Goal: Task Accomplishment & Management: Use online tool/utility

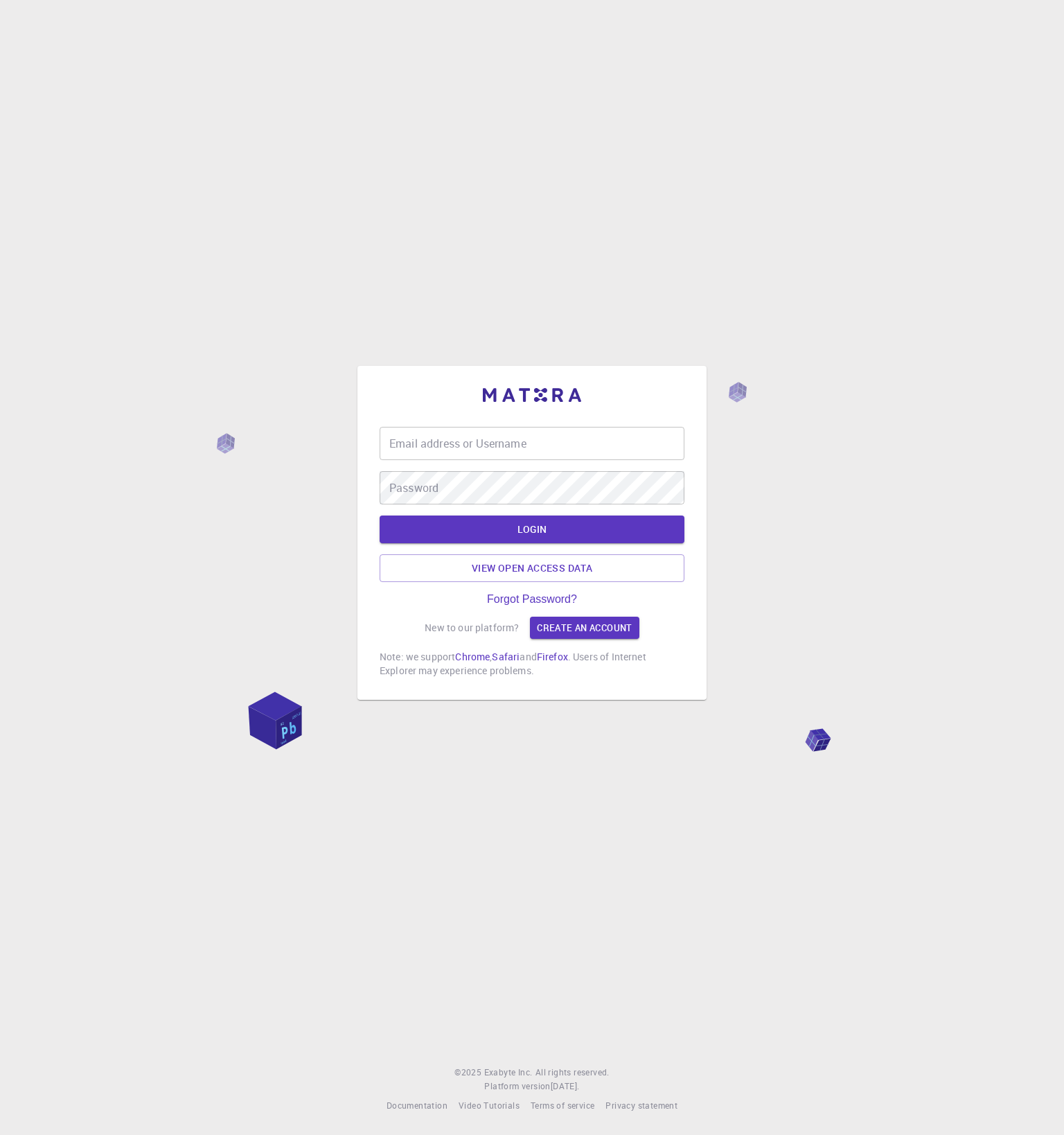
click at [554, 452] on input "Email address or Username" at bounding box center [532, 443] width 305 height 33
type input "timur"
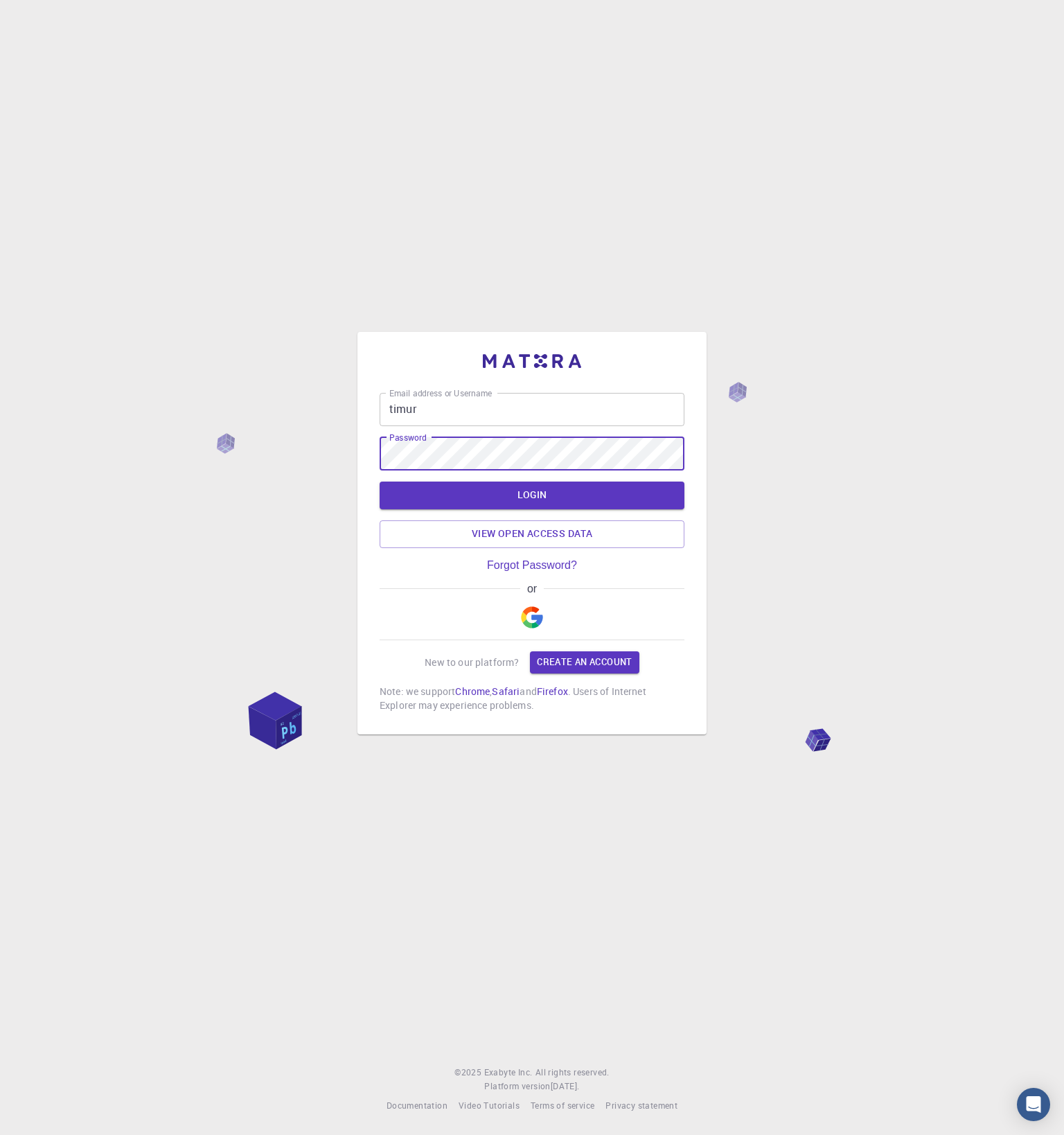
click at [380, 481] on button "LOGIN" at bounding box center [532, 495] width 305 height 27
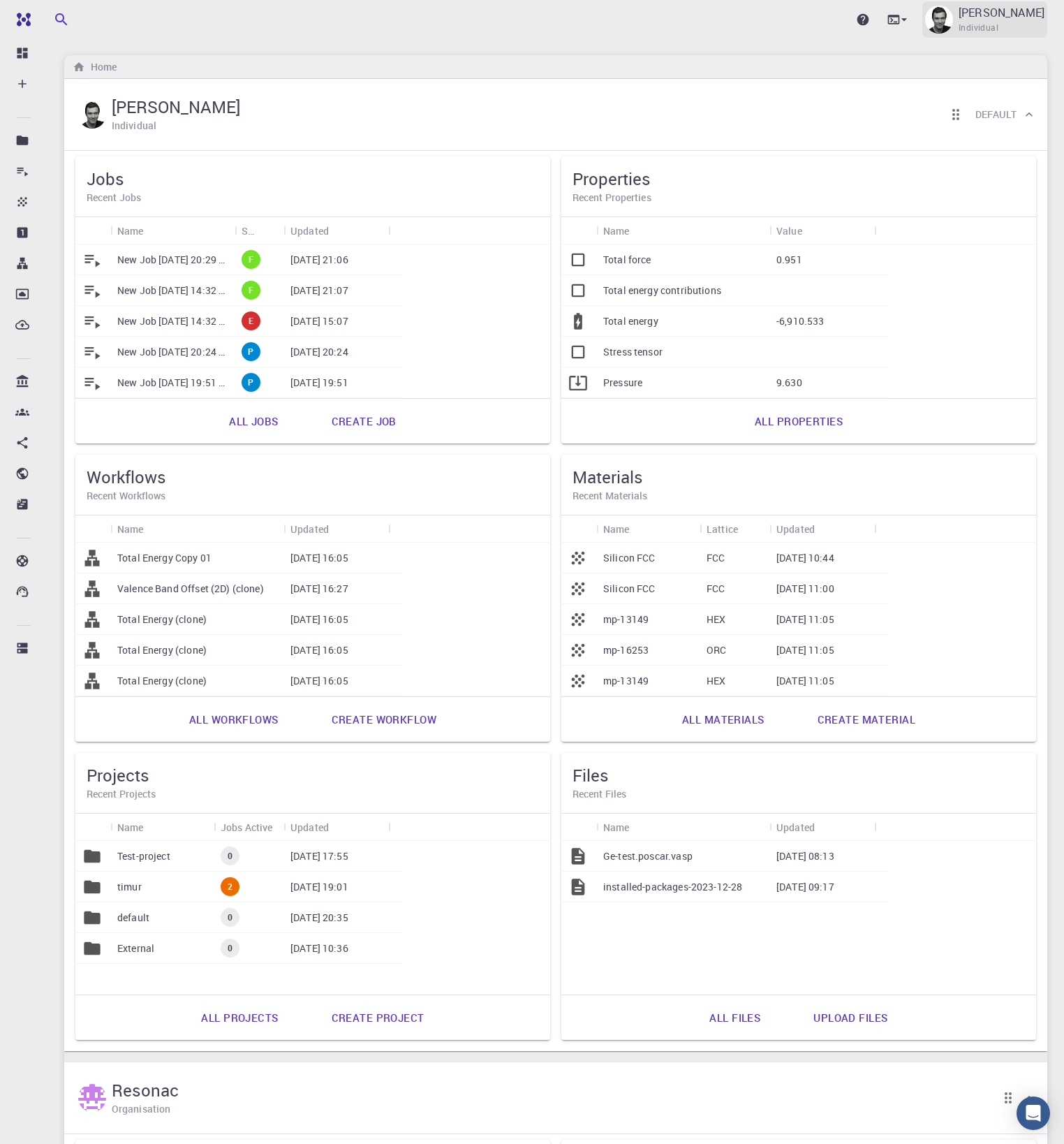
click at [1011, 14] on p "[PERSON_NAME]" at bounding box center [1001, 13] width 86 height 17
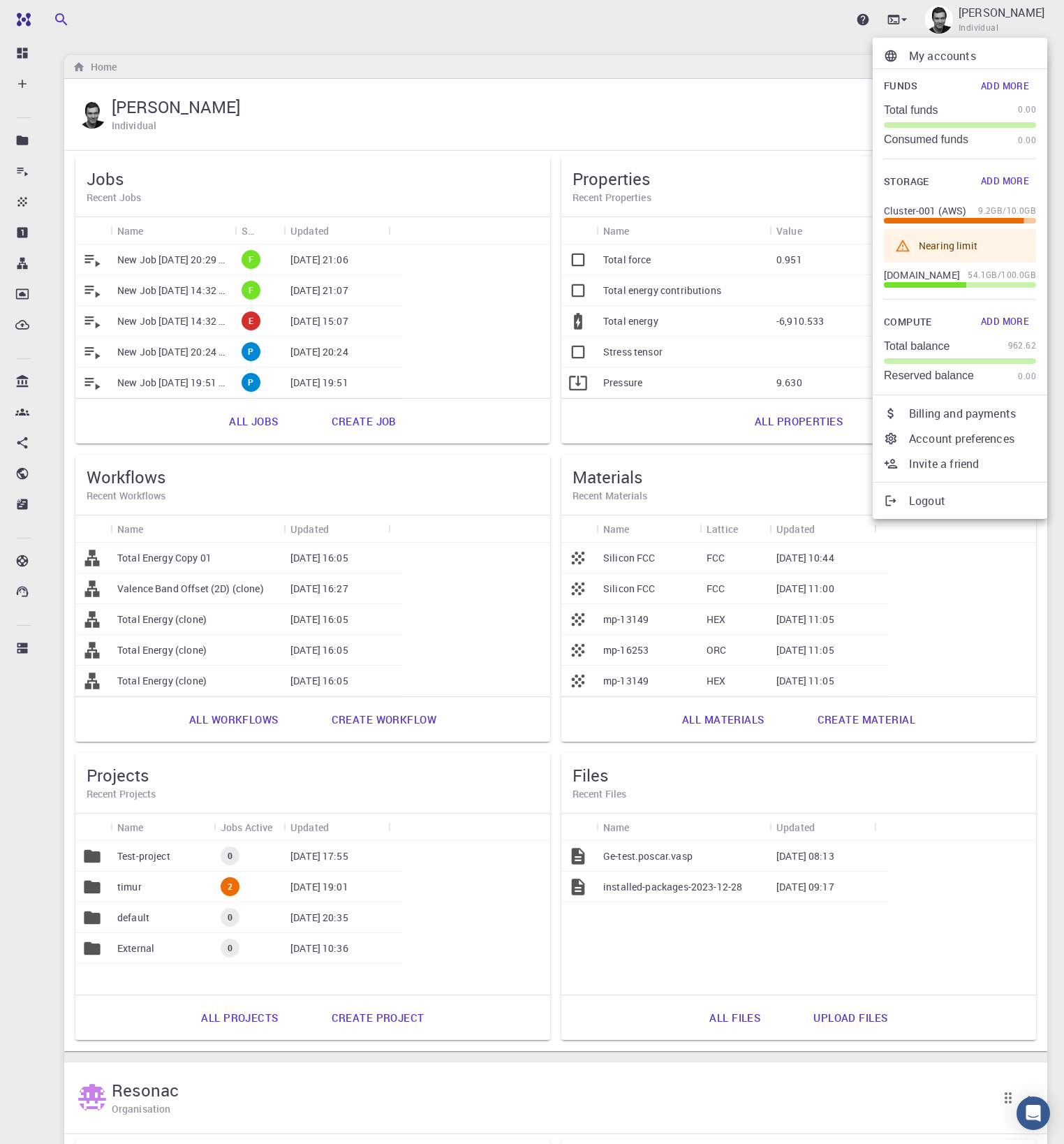
click at [963, 56] on p "My accounts" at bounding box center [973, 56] width 127 height 17
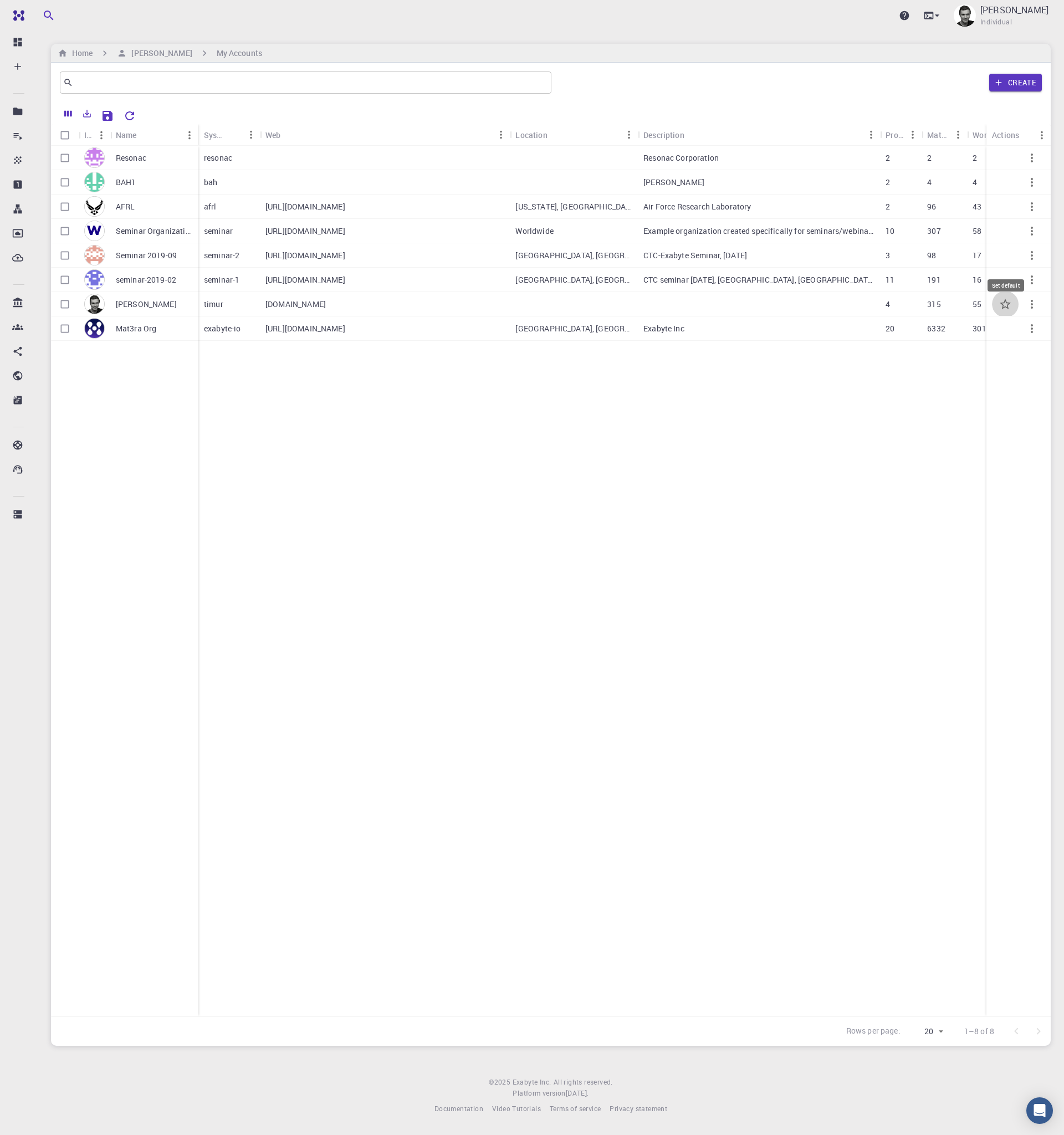
click at [851, 304] on icon "Set default" at bounding box center [1006, 304] width 13 height 13
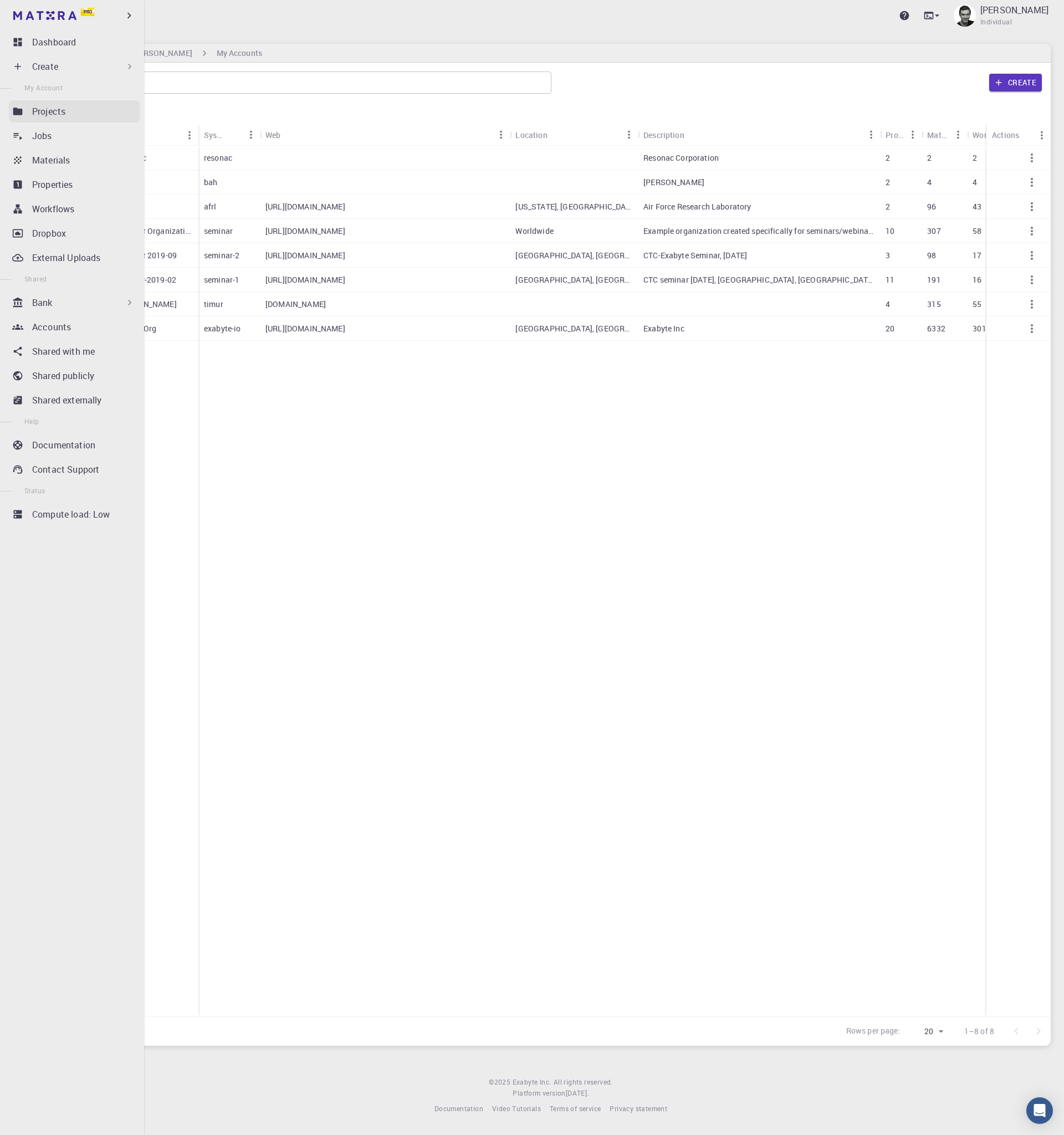
click at [52, 108] on p "Projects" at bounding box center [48, 111] width 33 height 13
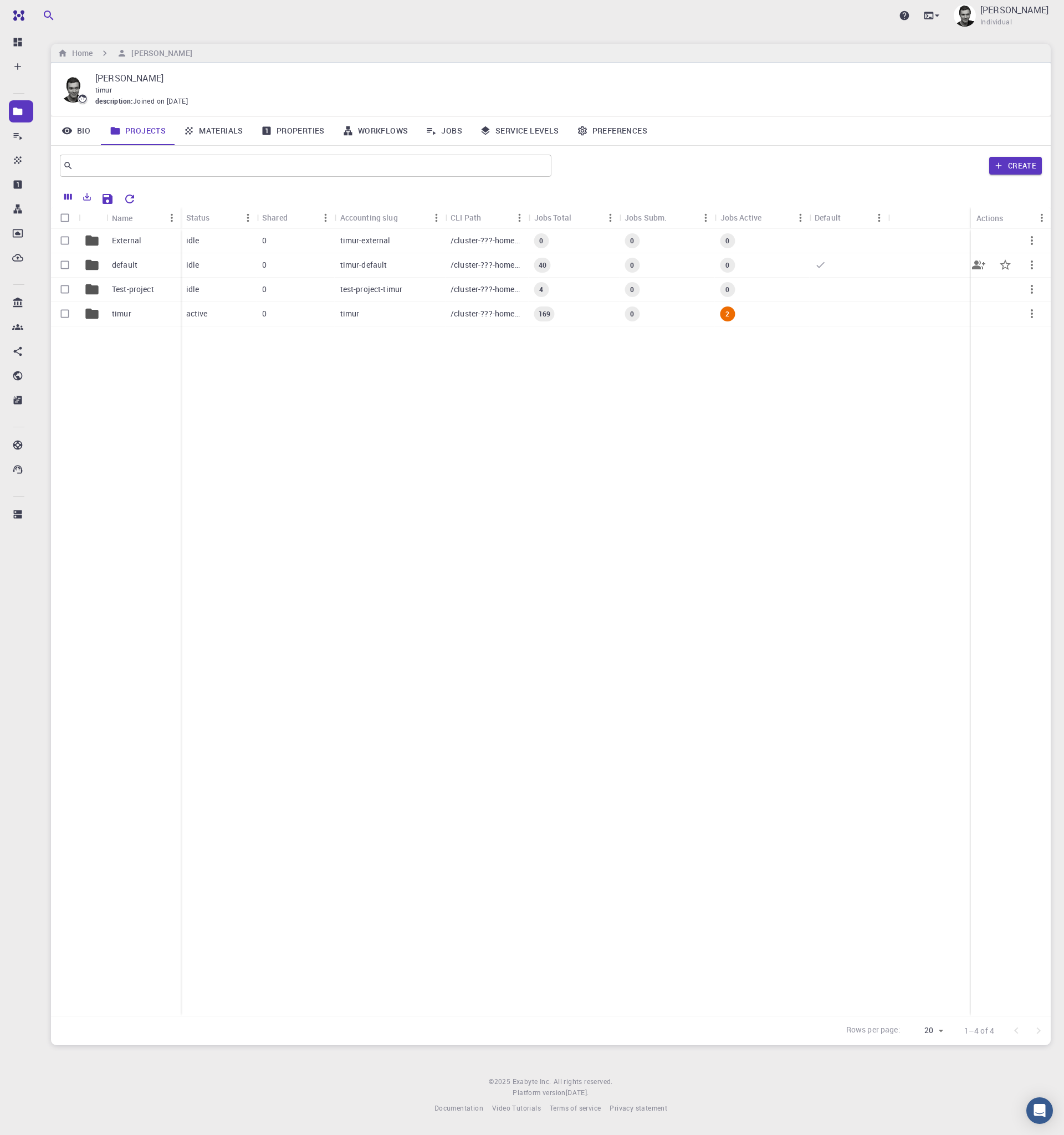
click at [139, 255] on div "default" at bounding box center [144, 265] width 74 height 25
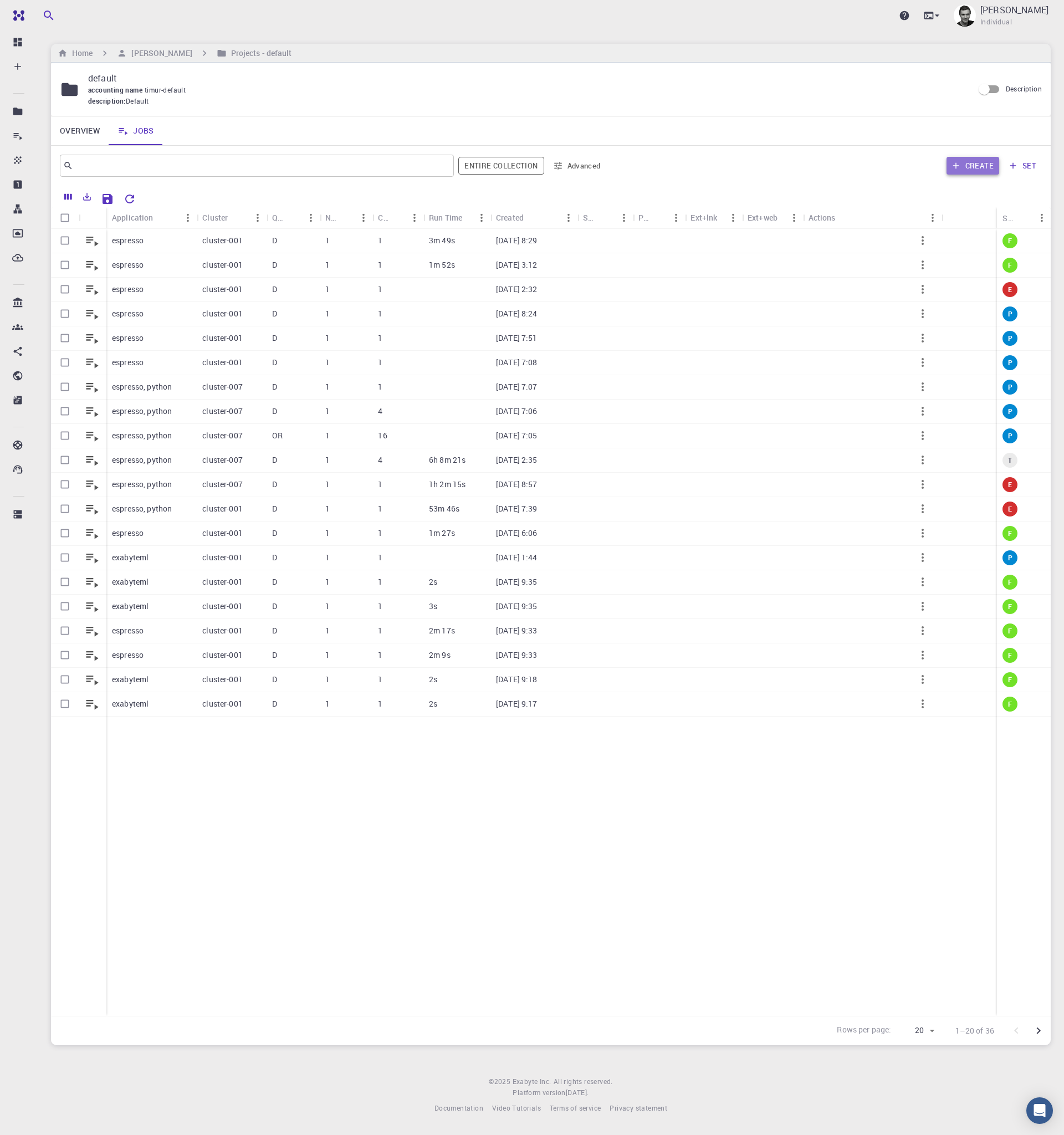
click at [851, 164] on button "Create" at bounding box center [973, 166] width 52 height 18
click at [165, 239] on div "espresso" at bounding box center [152, 241] width 90 height 25
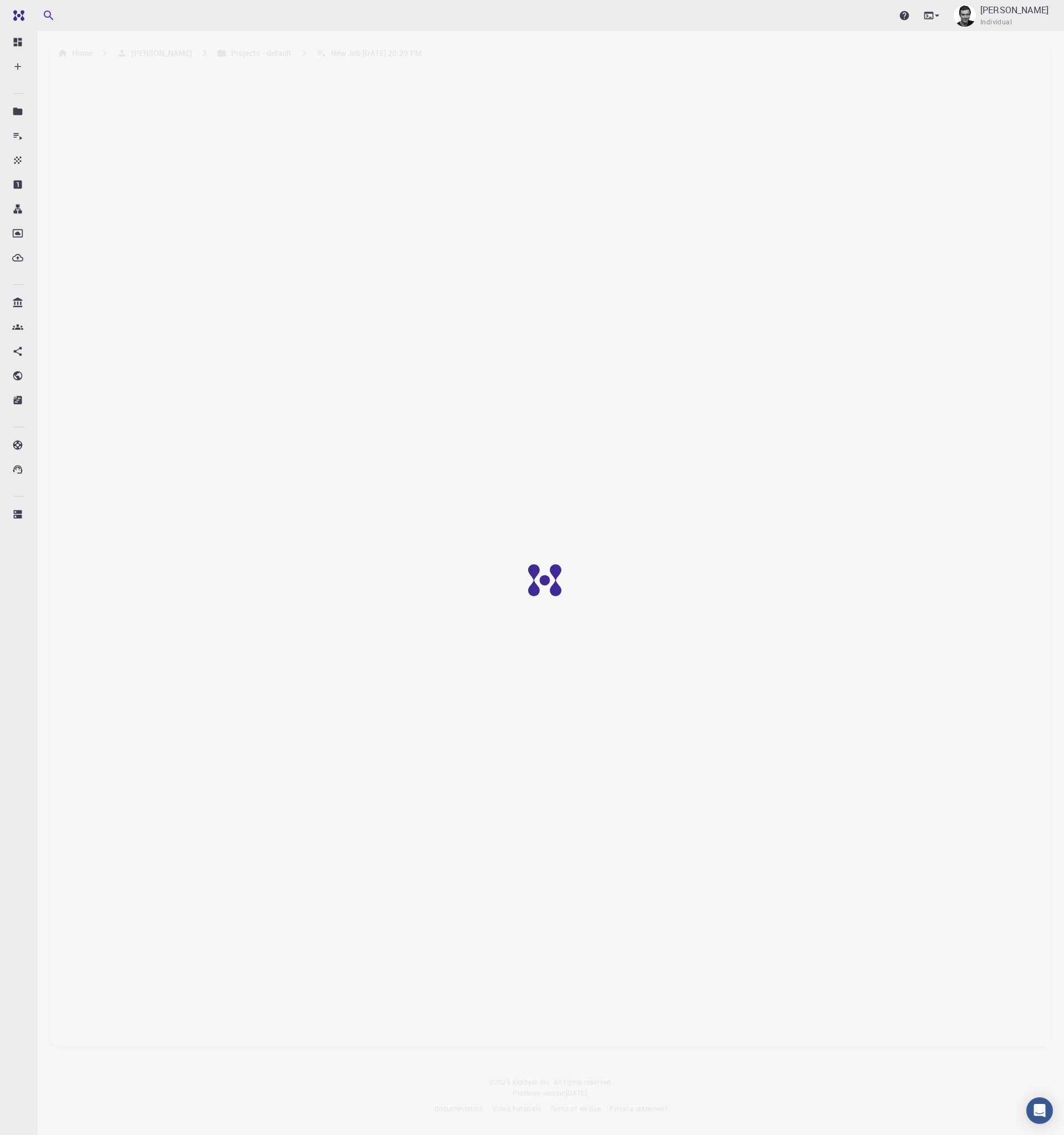
click at [554, 20] on div "Upgrade Timur Bazhirov Individual" at bounding box center [551, 15] width 1026 height 29
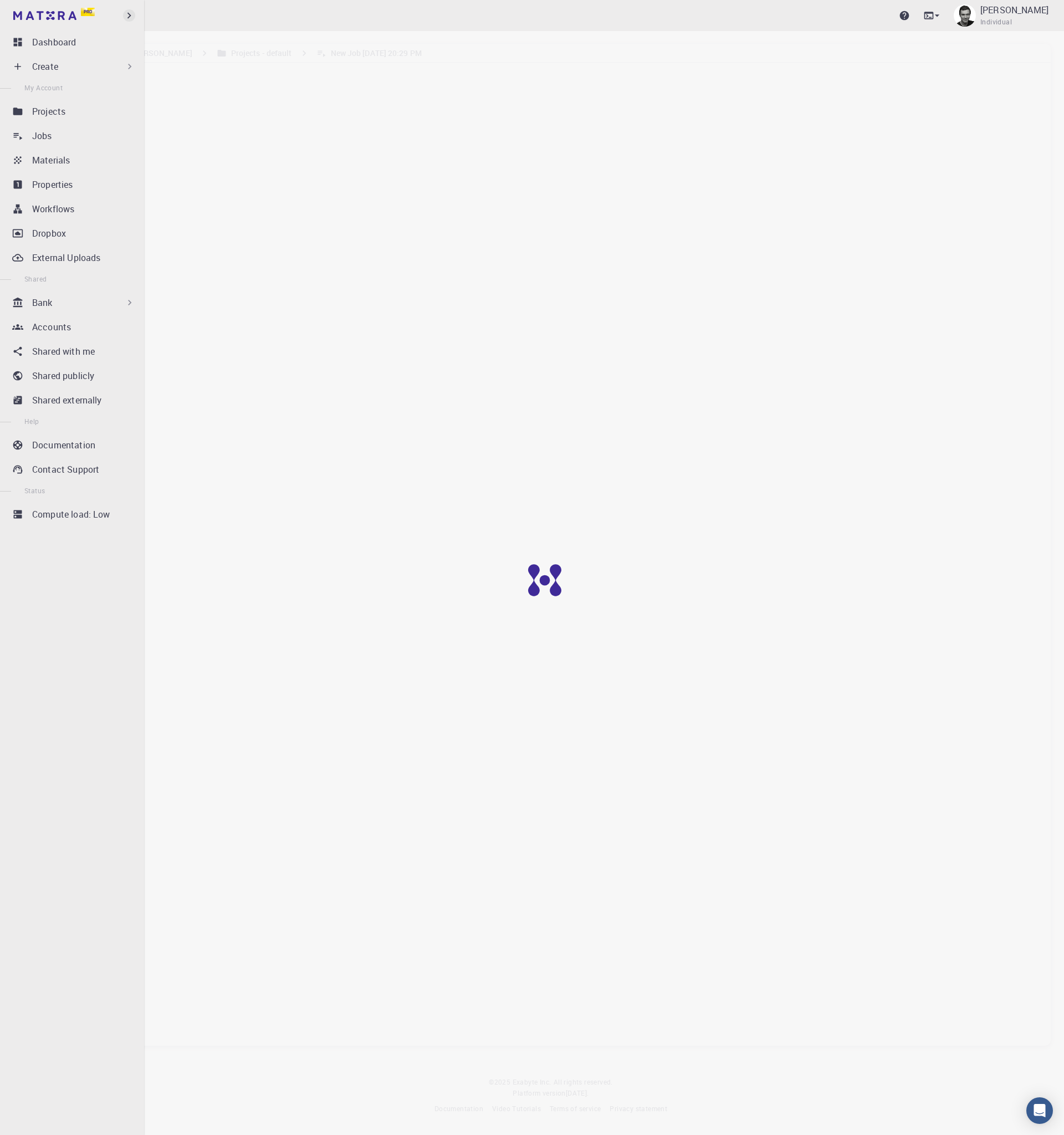
click at [125, 13] on icon "button" at bounding box center [129, 15] width 12 height 12
click at [787, 272] on div at bounding box center [554, 589] width 1107 height 1178
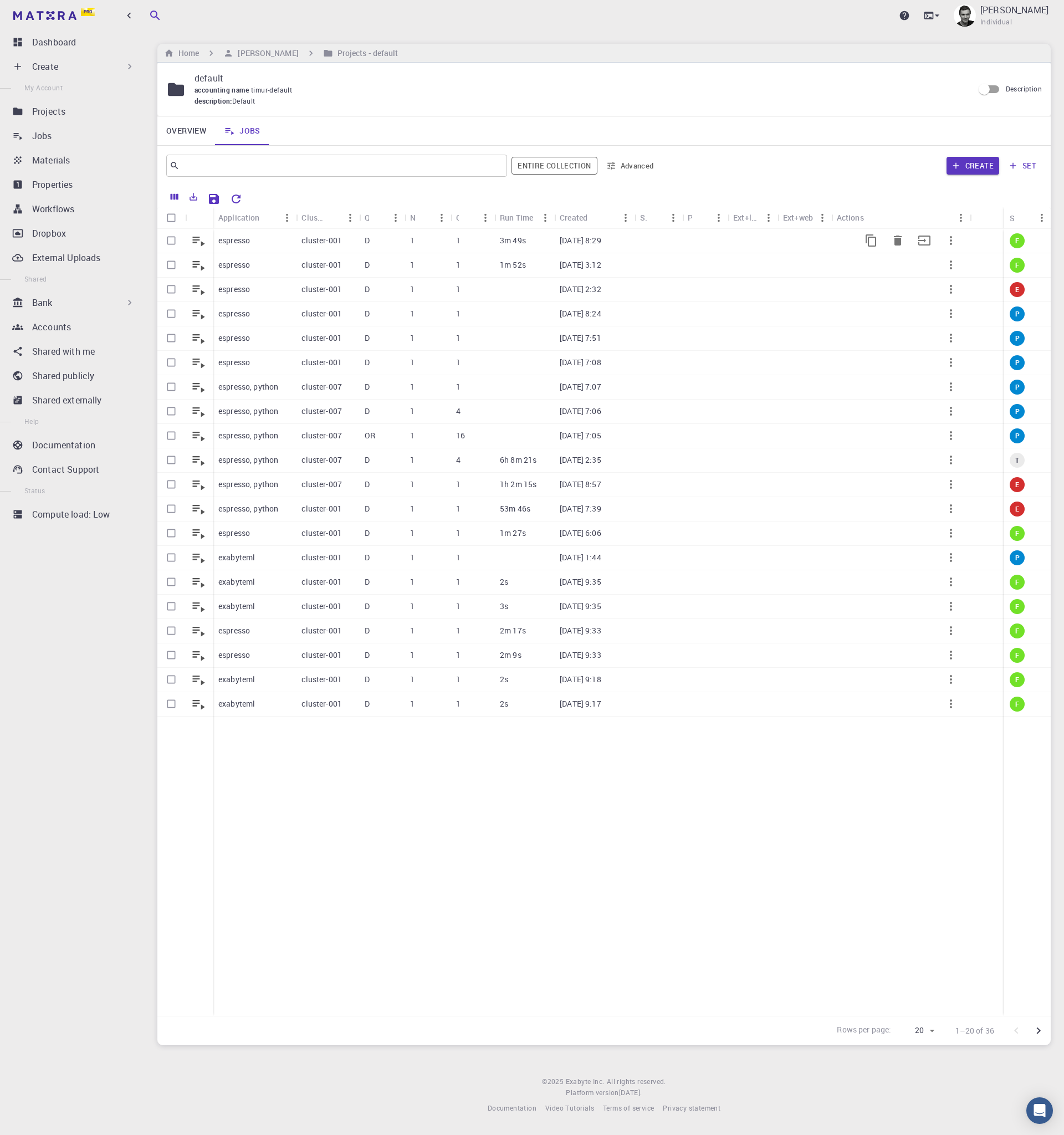
click at [851, 244] on icon "button" at bounding box center [951, 240] width 2 height 9
click at [851, 324] on span "Expand" at bounding box center [990, 326] width 24 height 11
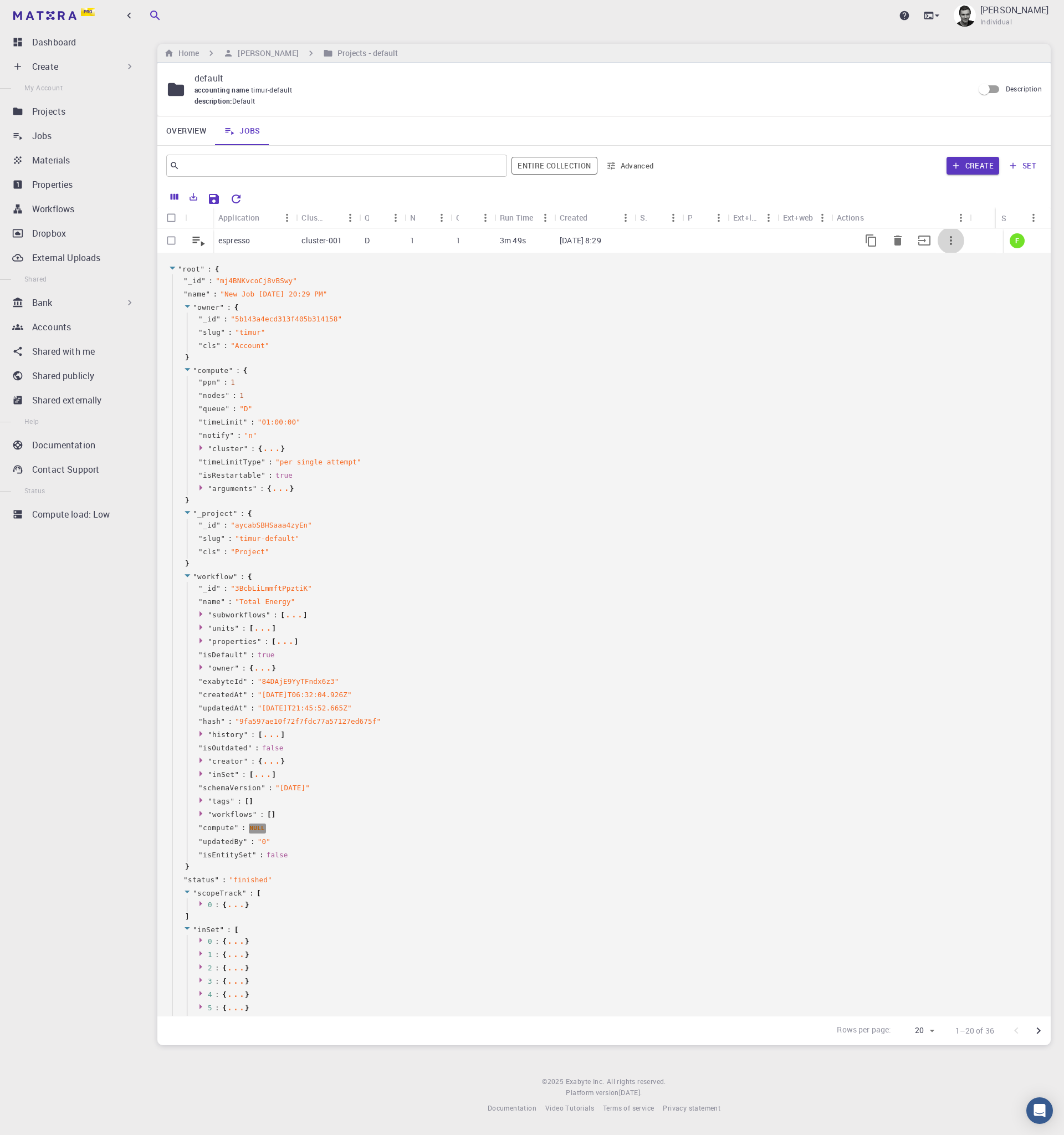
click at [851, 240] on icon "button" at bounding box center [951, 240] width 2 height 9
click at [851, 334] on span "Collapse" at bounding box center [990, 339] width 28 height 11
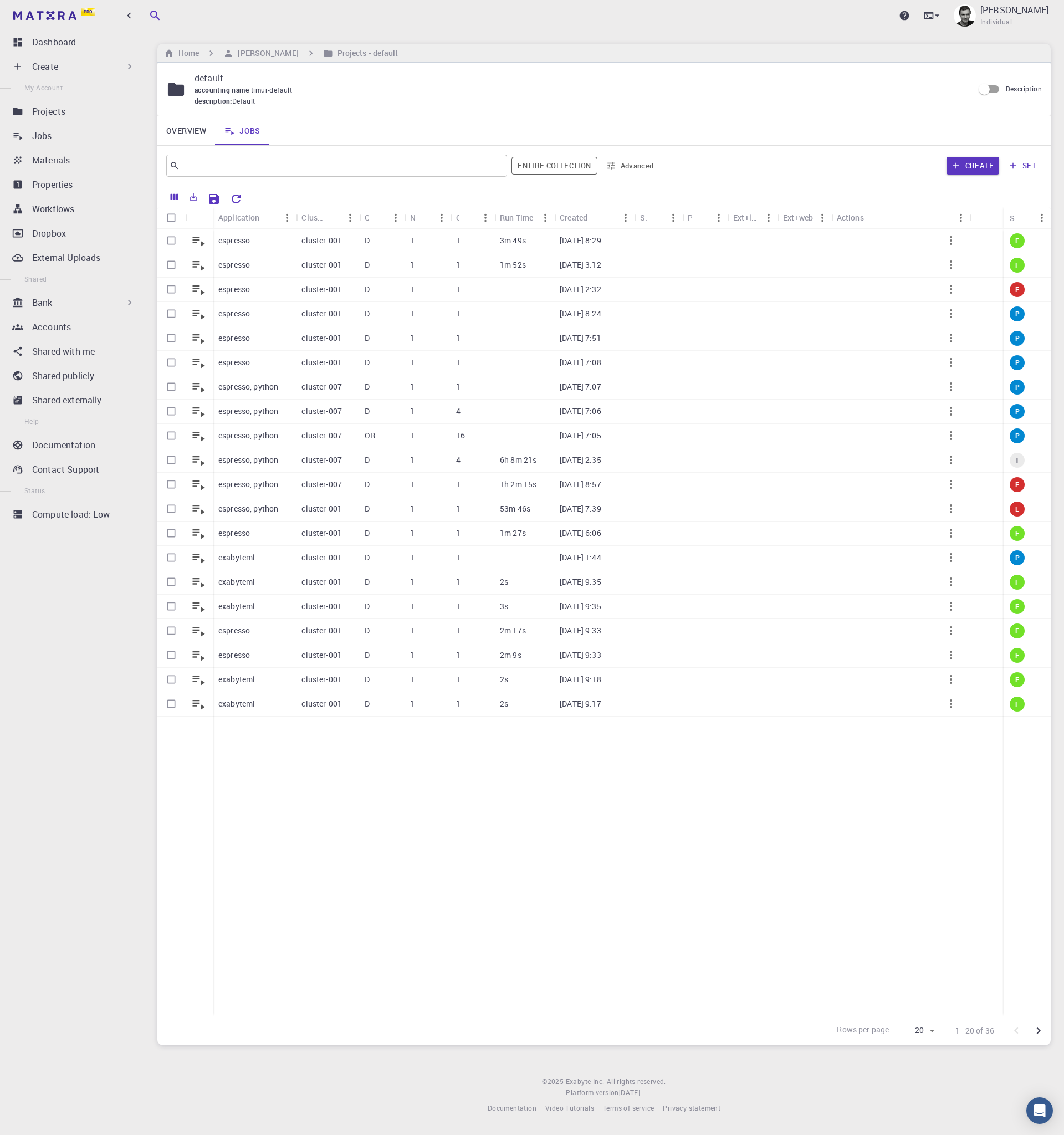
click at [177, 136] on link "Overview" at bounding box center [186, 131] width 58 height 29
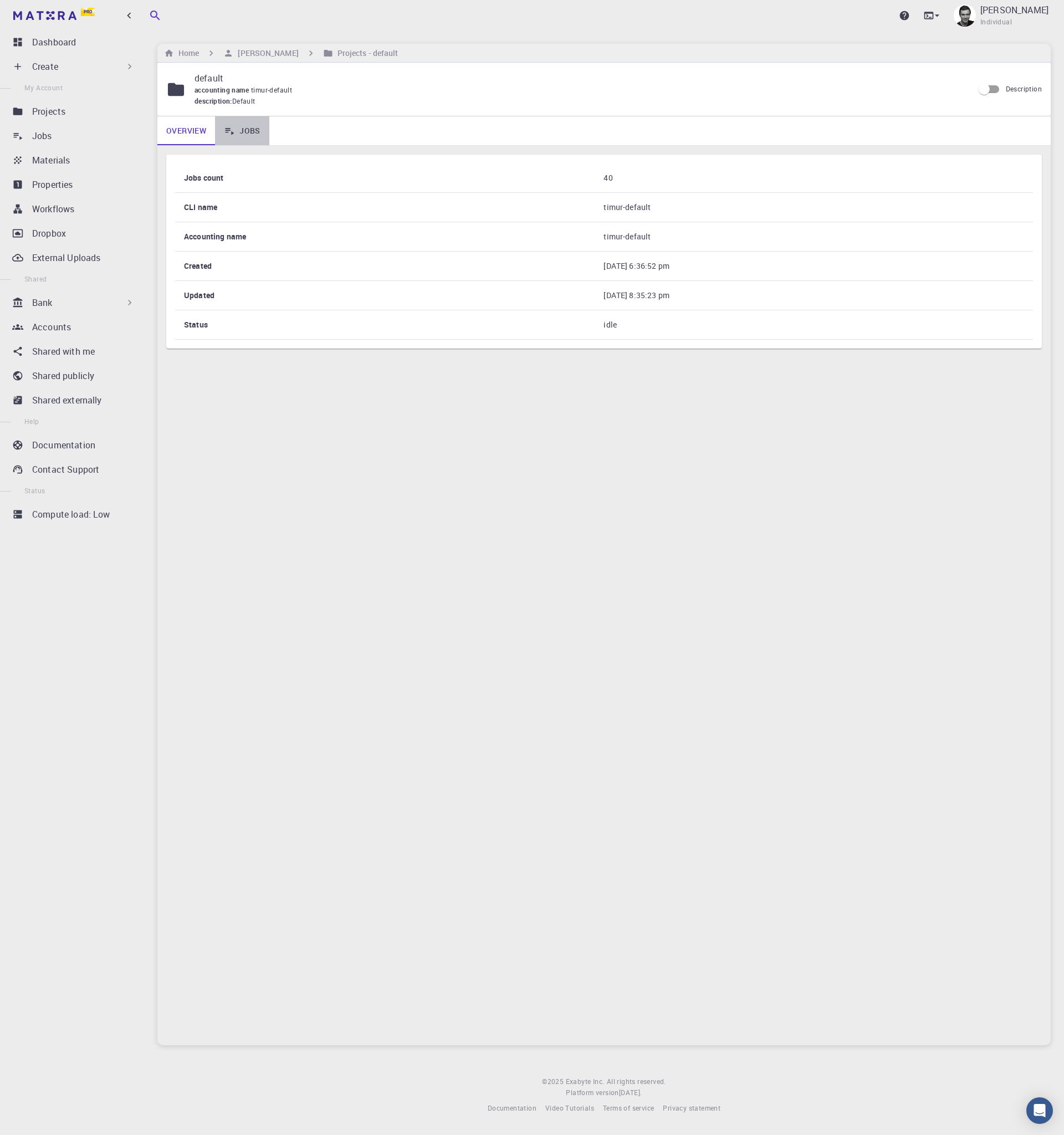
click at [239, 133] on link "Jobs" at bounding box center [242, 131] width 54 height 29
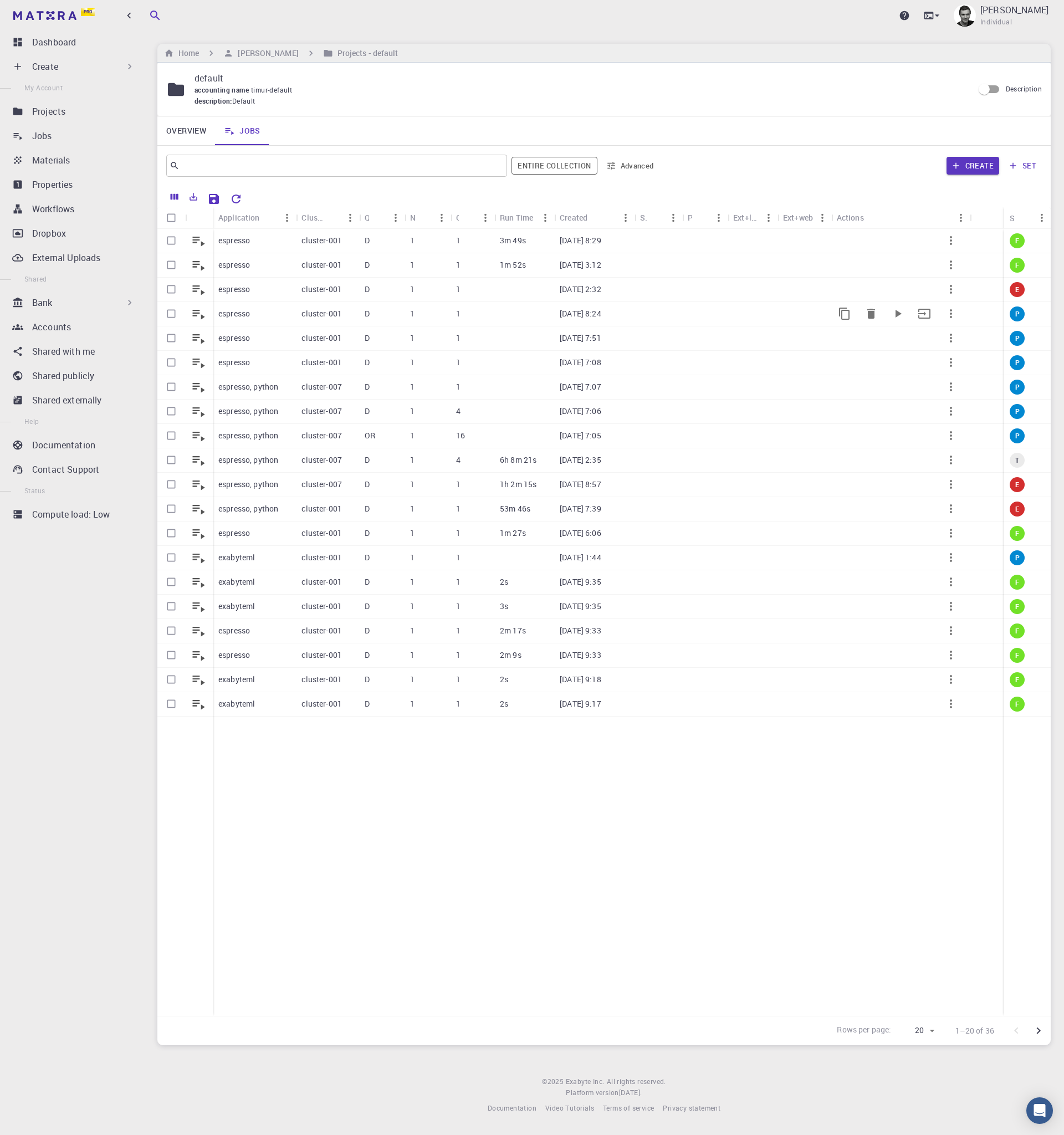
click at [251, 308] on div "espresso" at bounding box center [254, 314] width 83 height 25
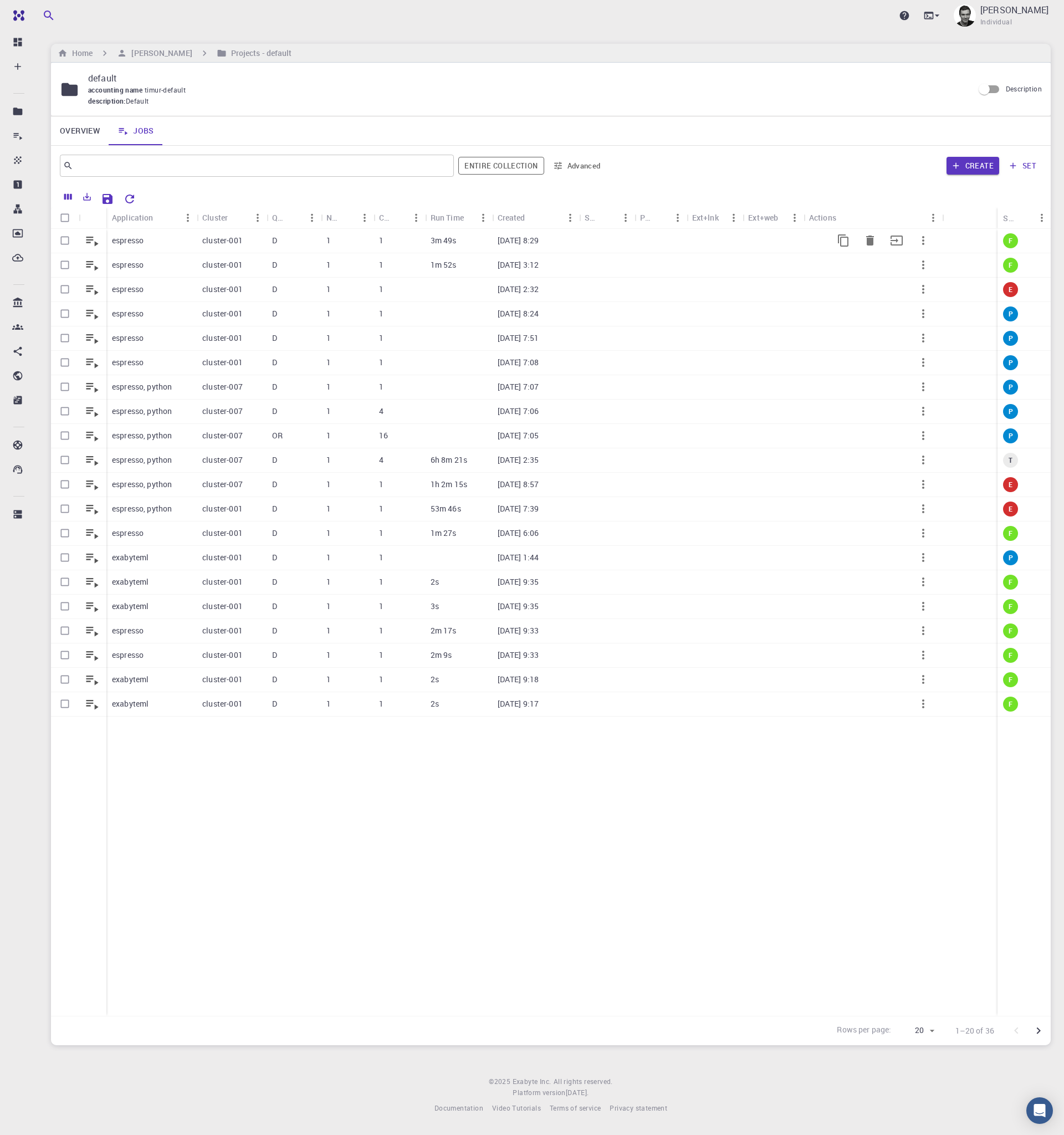
click at [139, 237] on p "espresso" at bounding box center [128, 241] width 32 height 11
click at [154, 54] on h6 "[PERSON_NAME]" at bounding box center [159, 53] width 65 height 12
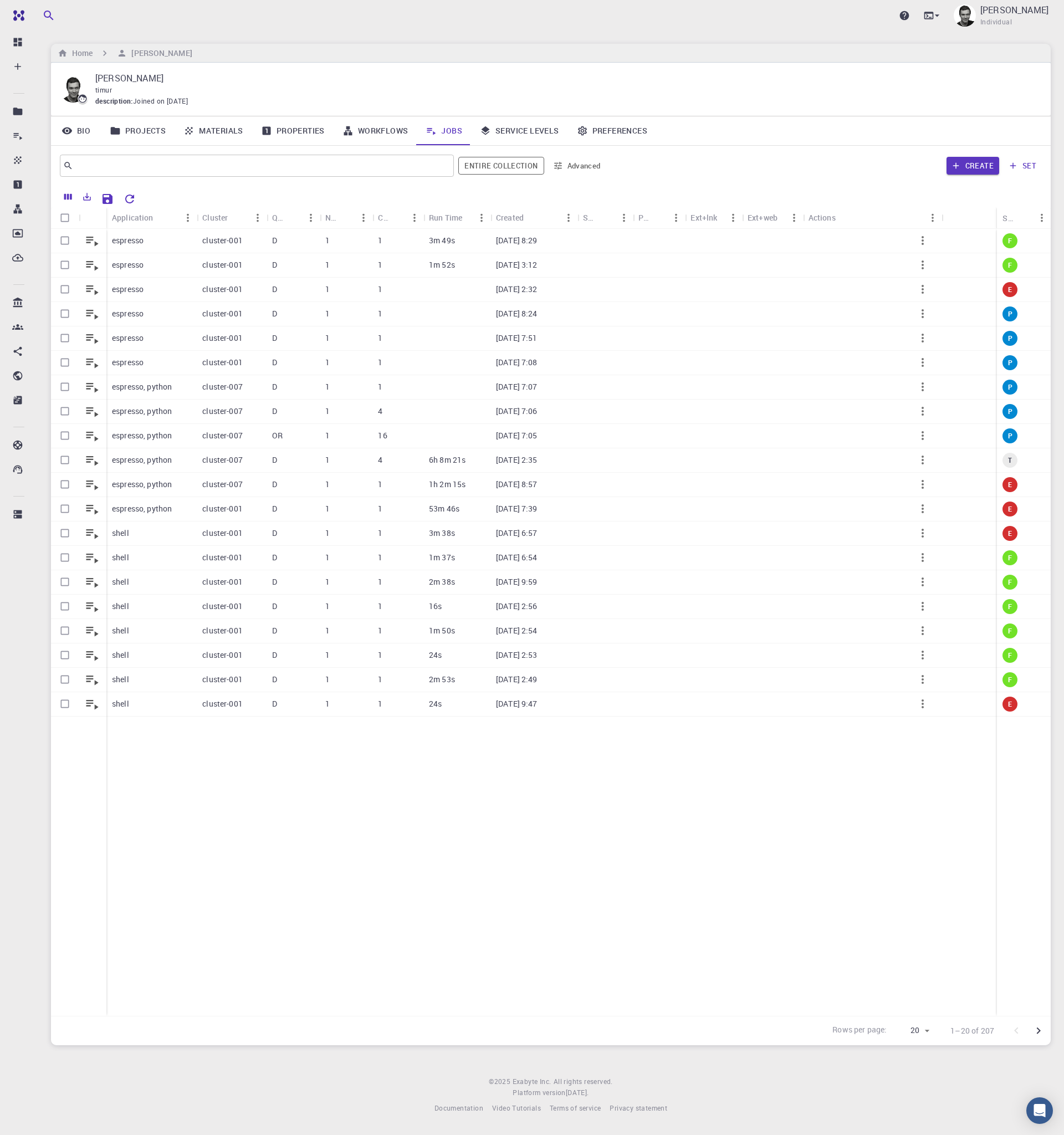
click at [218, 133] on link "Materials" at bounding box center [213, 131] width 78 height 29
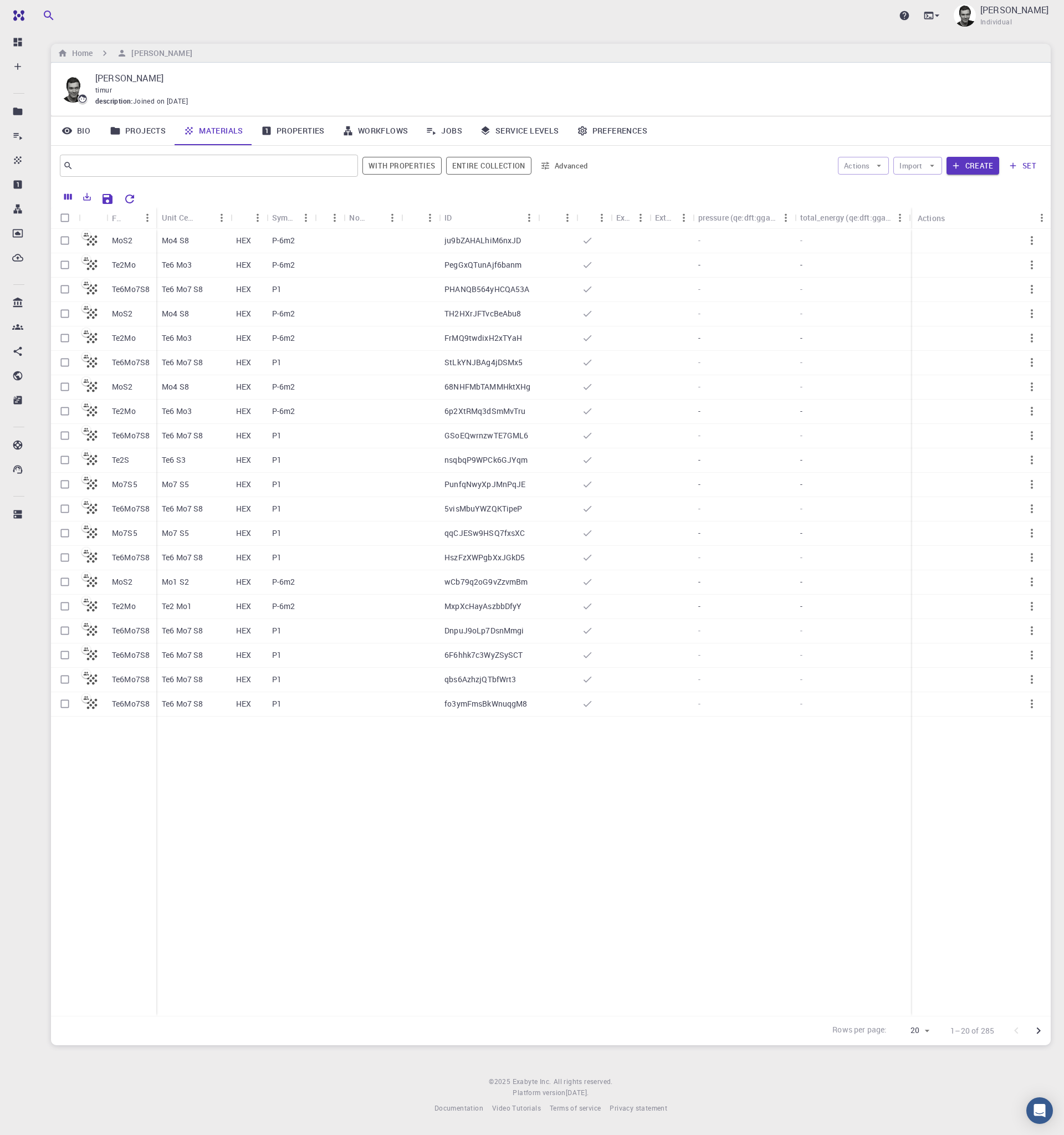
click at [455, 130] on link "Jobs" at bounding box center [444, 131] width 54 height 29
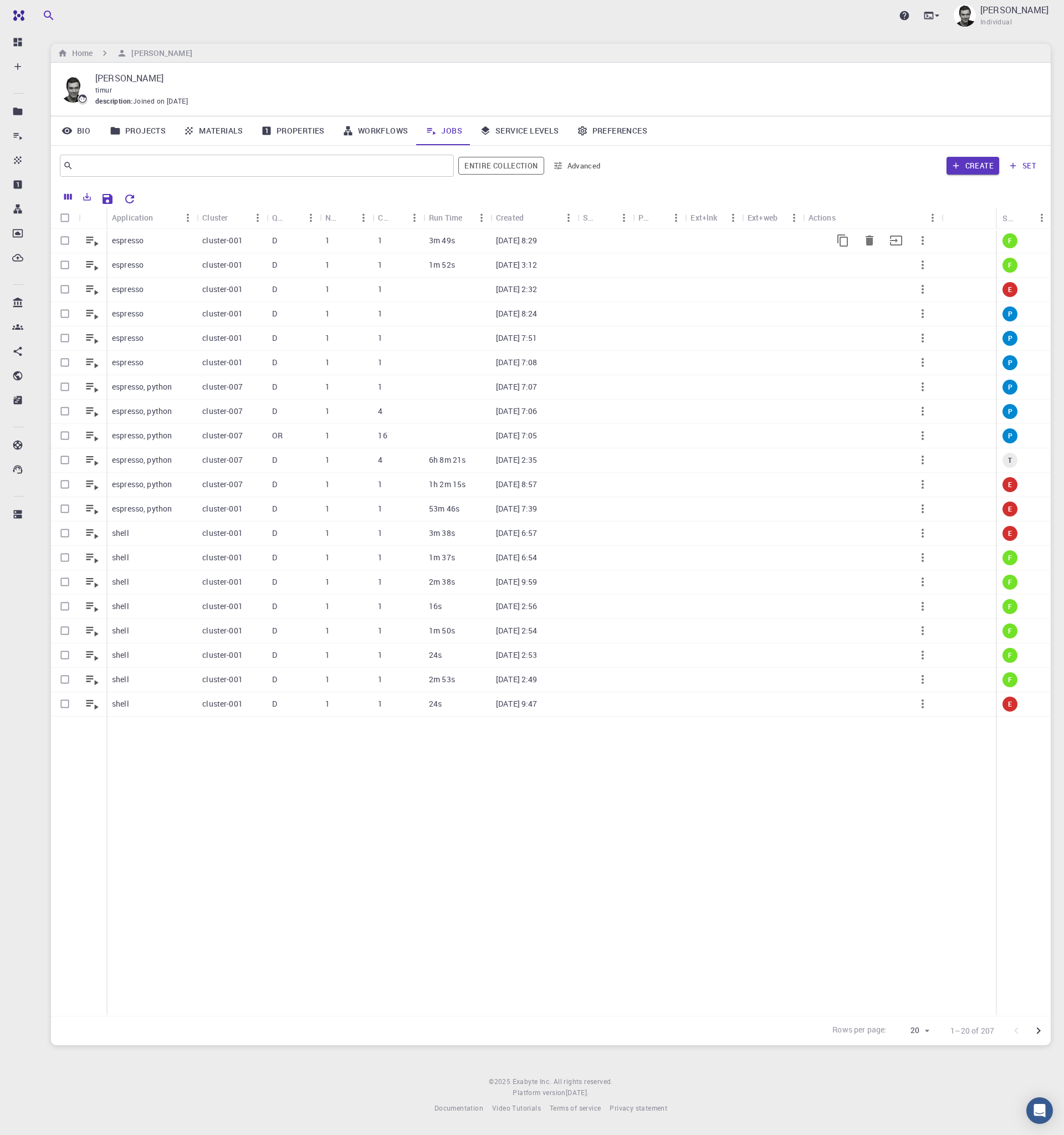
click at [130, 235] on div "espresso" at bounding box center [152, 241] width 90 height 25
click at [194, 126] on icon at bounding box center [189, 131] width 11 height 11
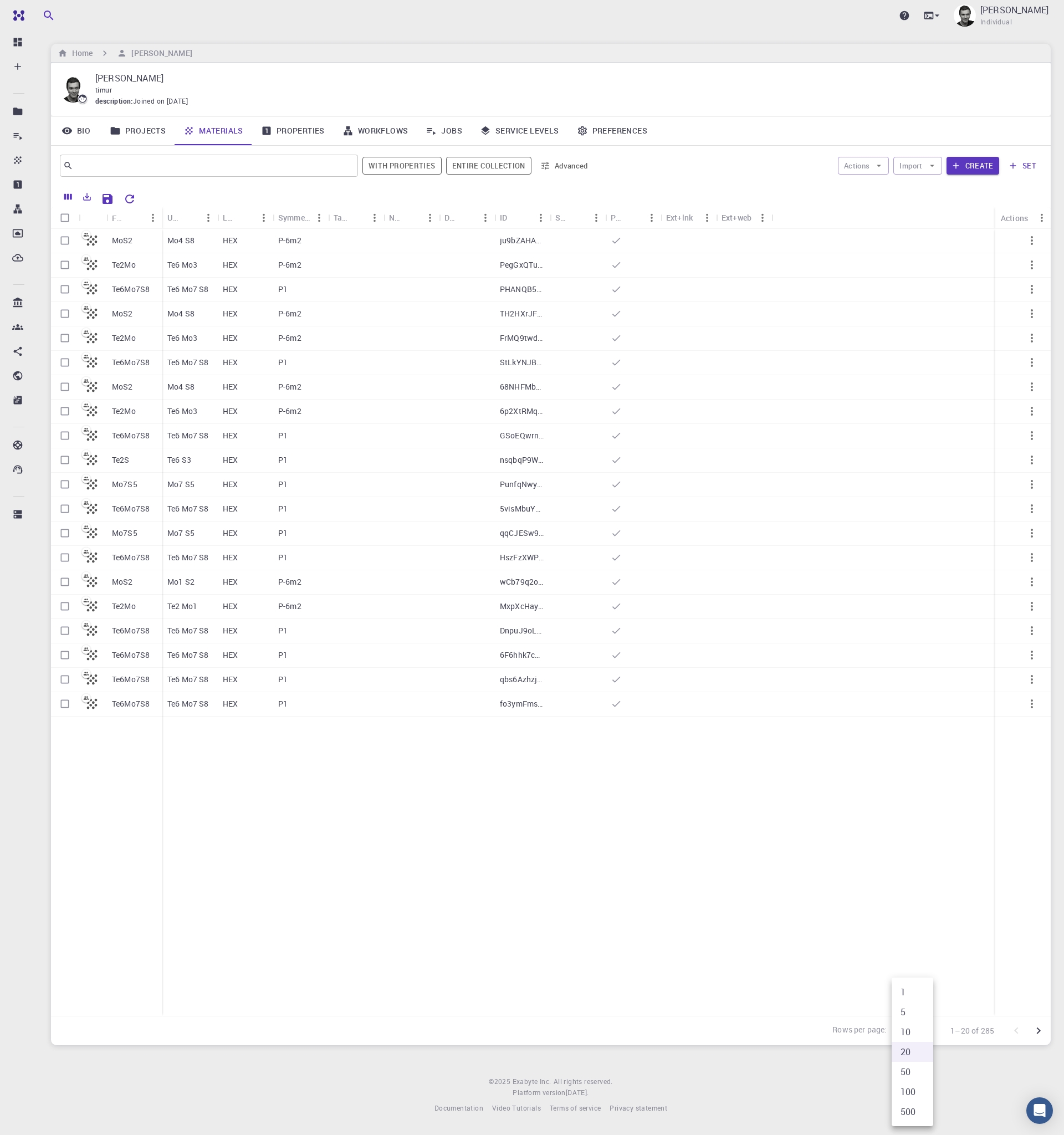
click at [923, 1032] on body "Pro Dashboard Create New Job New Material Create Material Upload File Import fr…" at bounding box center [532, 568] width 1064 height 1135
click at [915, 1093] on li "100" at bounding box center [912, 1092] width 42 height 20
type input "100"
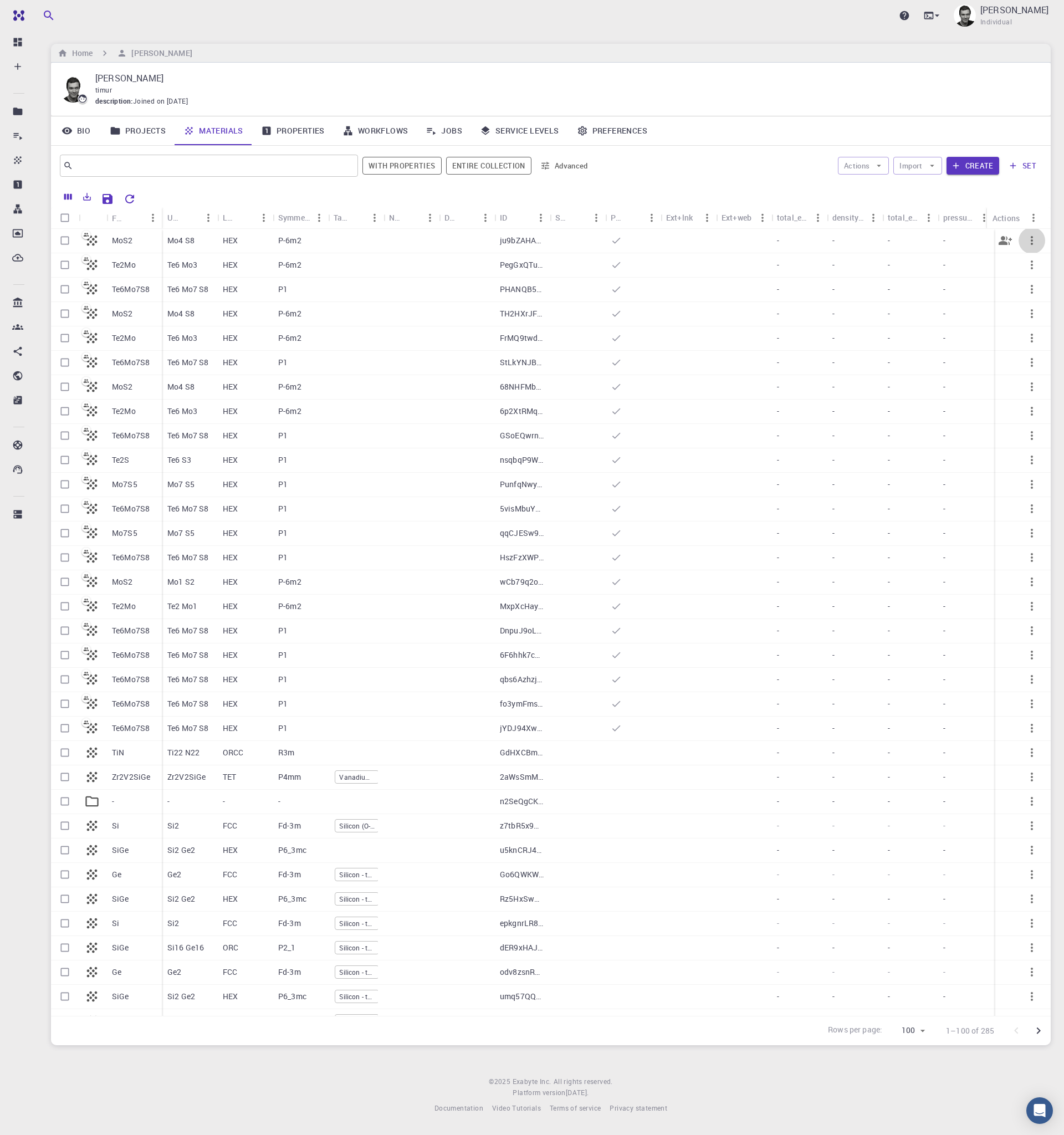
click at [1026, 235] on icon "button" at bounding box center [1032, 241] width 13 height 13
click at [1027, 264] on span "Set default" at bounding box center [1029, 263] width 34 height 11
click at [368, 135] on link "Workflows" at bounding box center [375, 131] width 84 height 29
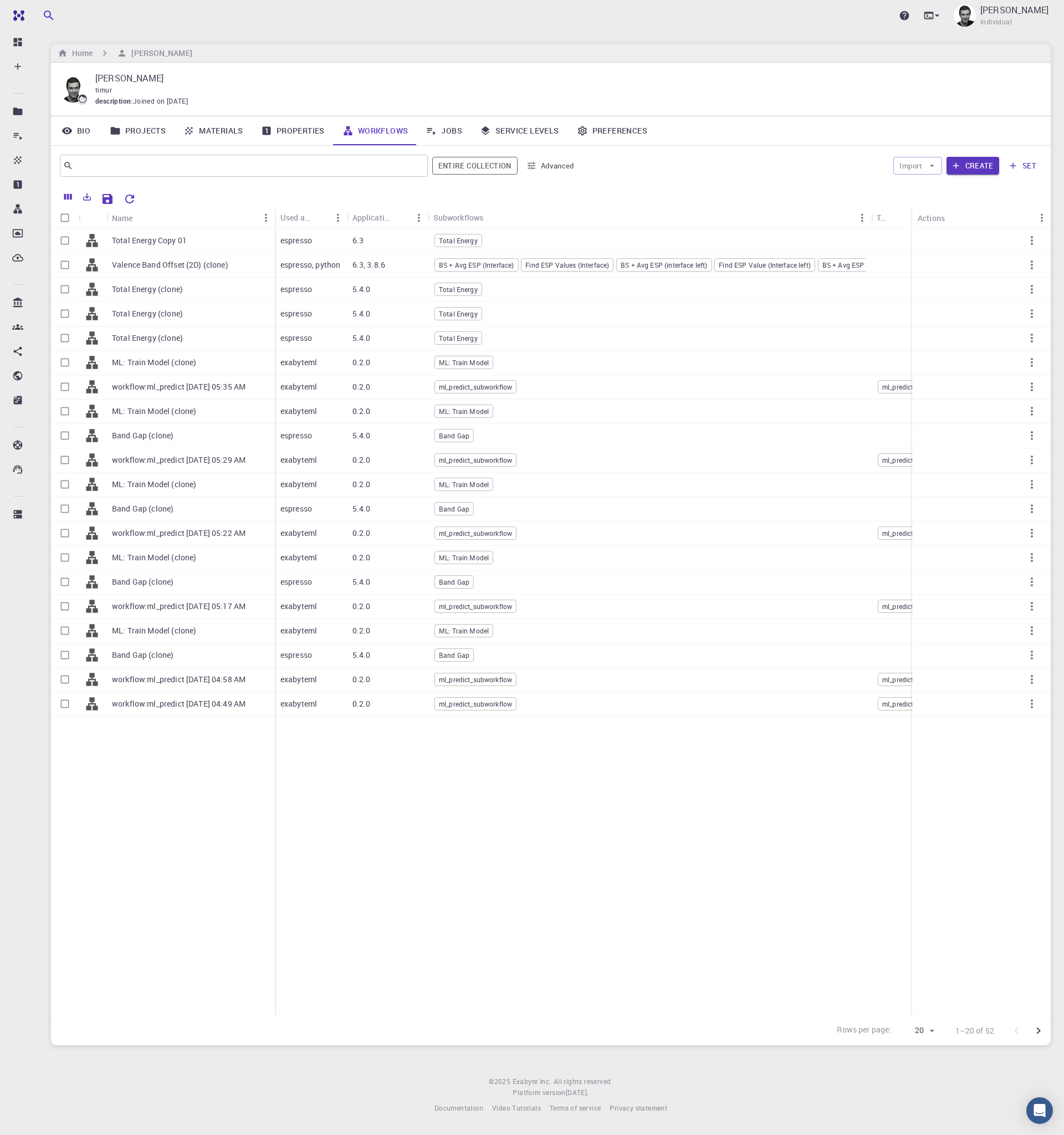
click at [936, 1033] on body "Pro Dashboard Create New Job New Material Create Material Upload File Import fr…" at bounding box center [532, 568] width 1064 height 1135
click at [920, 1079] on li "50" at bounding box center [917, 1072] width 42 height 20
type input "50"
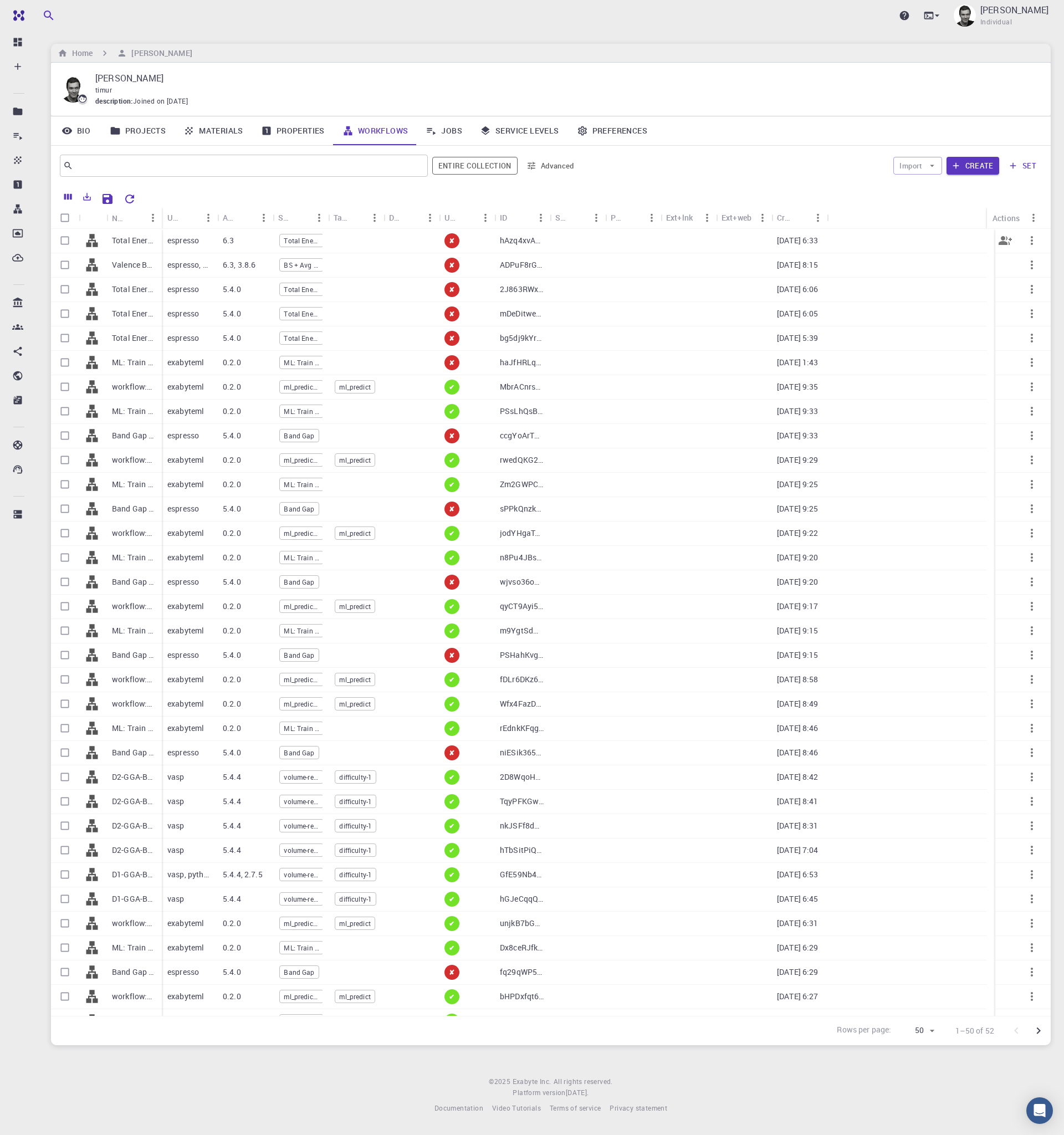
click at [1028, 235] on icon "button" at bounding box center [1032, 241] width 13 height 13
click at [894, 202] on div at bounding box center [532, 568] width 1064 height 1135
click at [1027, 235] on icon "button" at bounding box center [1032, 241] width 13 height 13
click at [1021, 278] on span "Update" at bounding box center [1030, 281] width 23 height 11
click at [1028, 237] on icon "button" at bounding box center [1032, 241] width 13 height 13
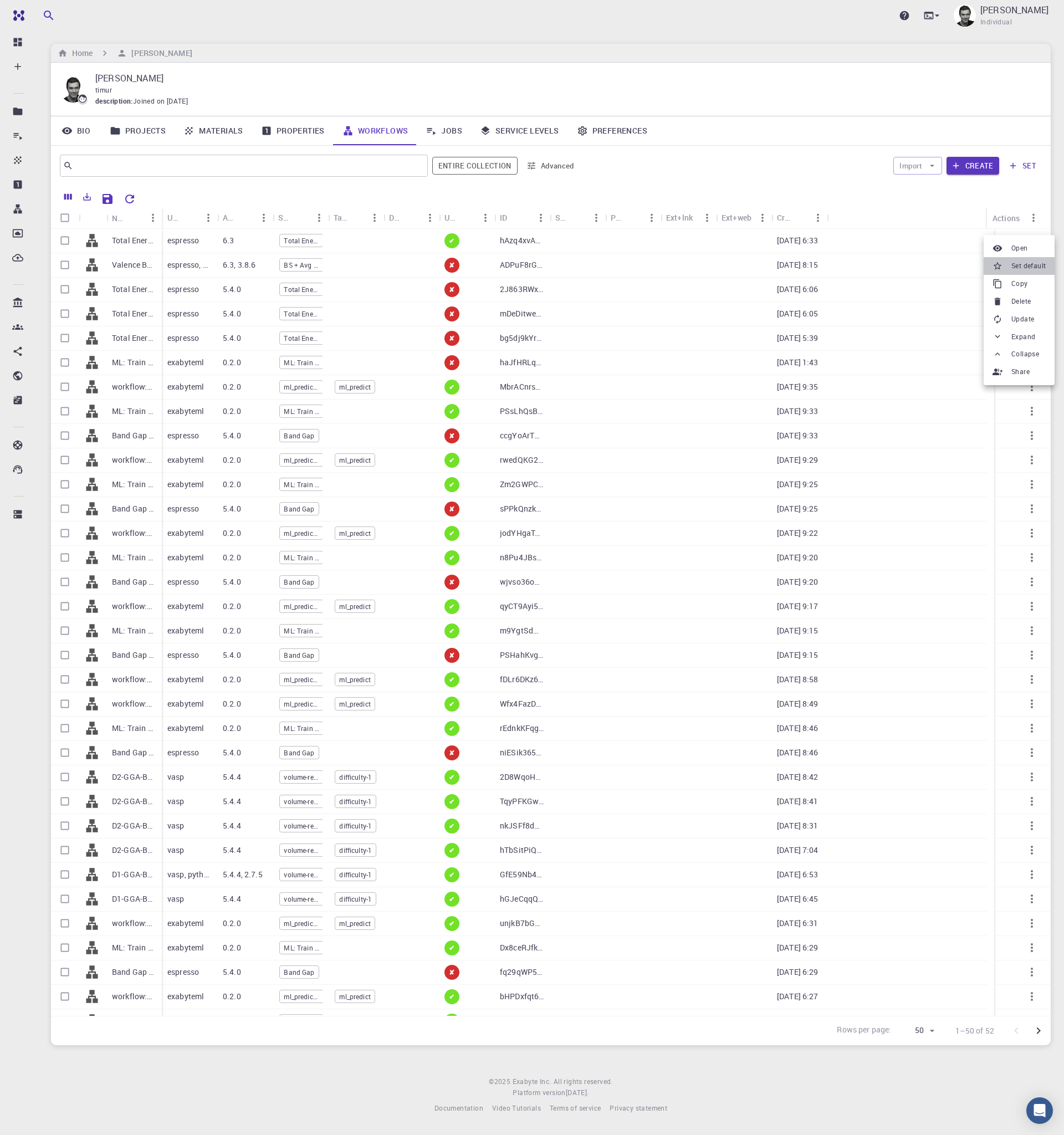
click at [1020, 269] on span "Set default" at bounding box center [1029, 266] width 34 height 11
click at [452, 131] on link "Jobs" at bounding box center [444, 131] width 54 height 29
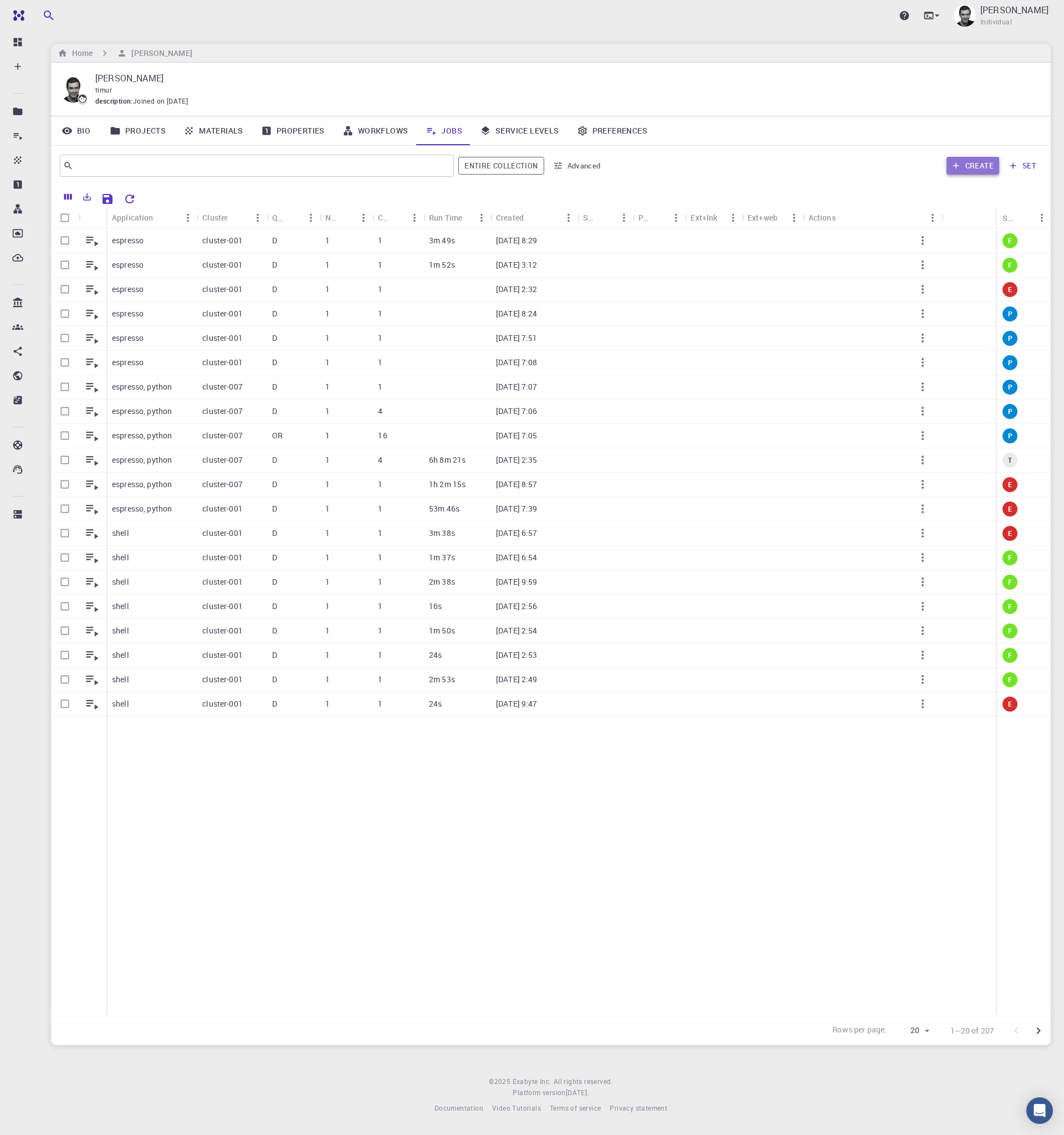
click at [974, 164] on button "Create" at bounding box center [973, 166] width 52 height 18
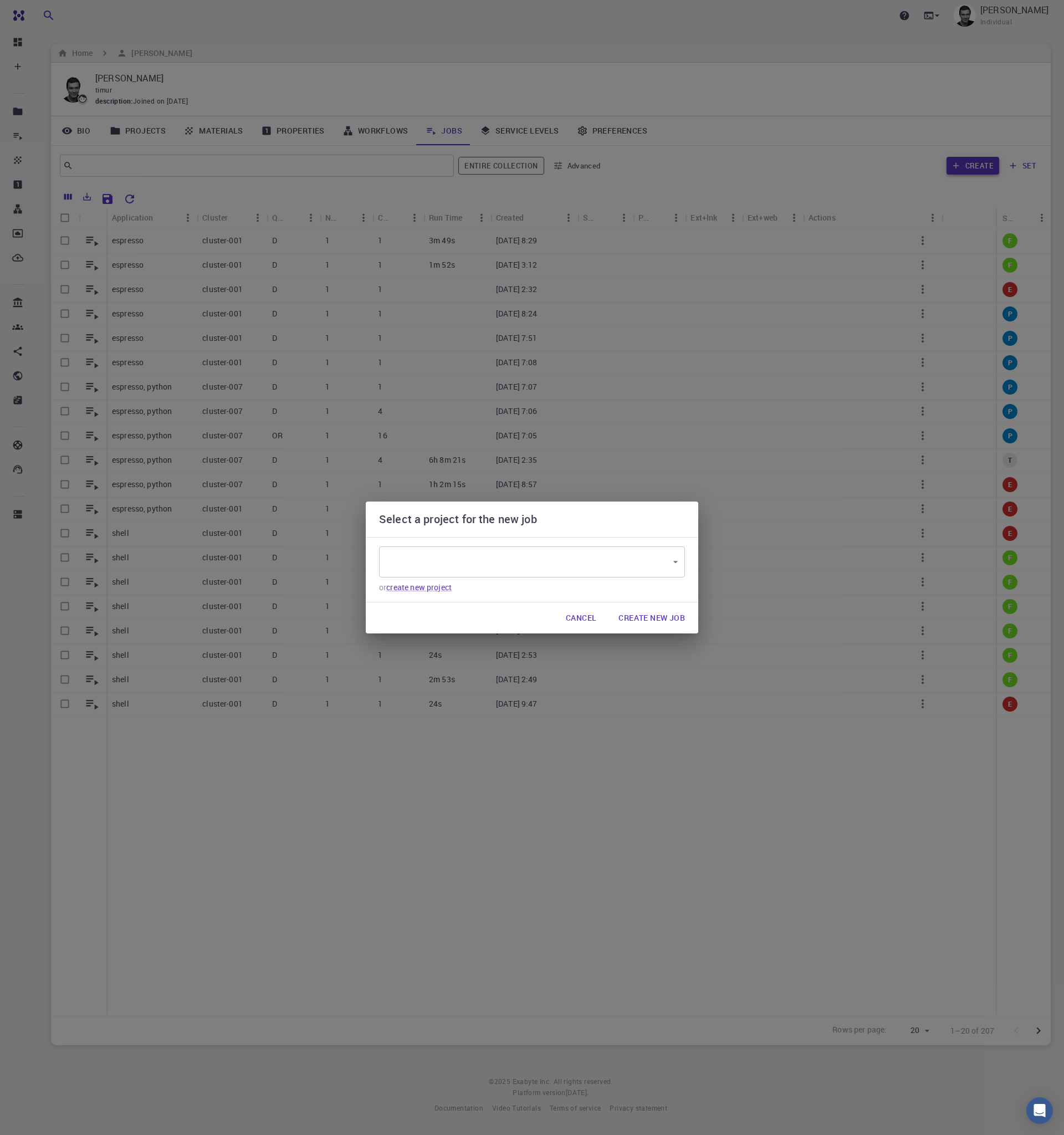
type input "aycabSBHSaaa4zyEn"
click at [621, 619] on button "Create New Job" at bounding box center [652, 618] width 84 height 22
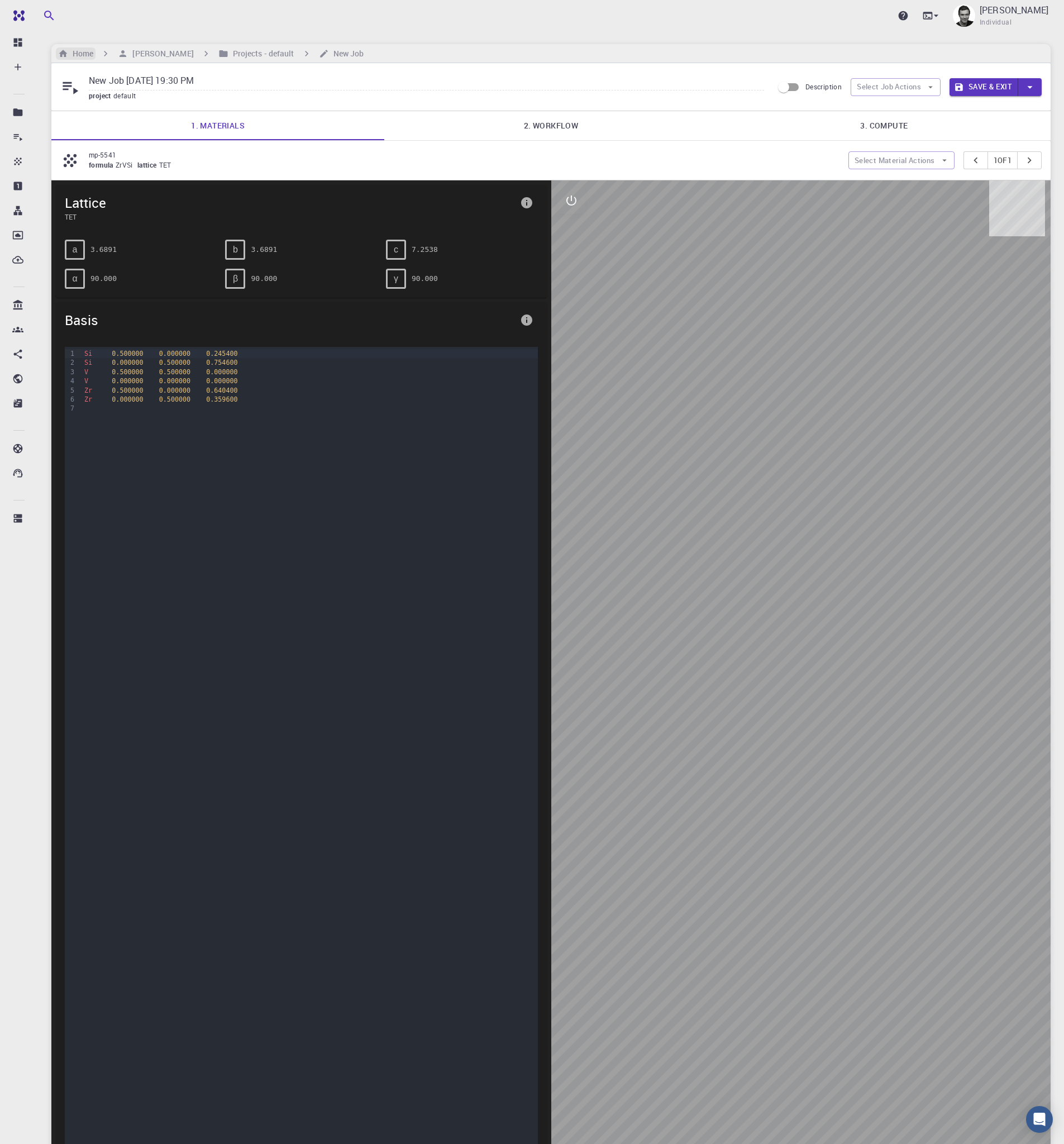
click at [84, 53] on h6 "Home" at bounding box center [81, 53] width 25 height 12
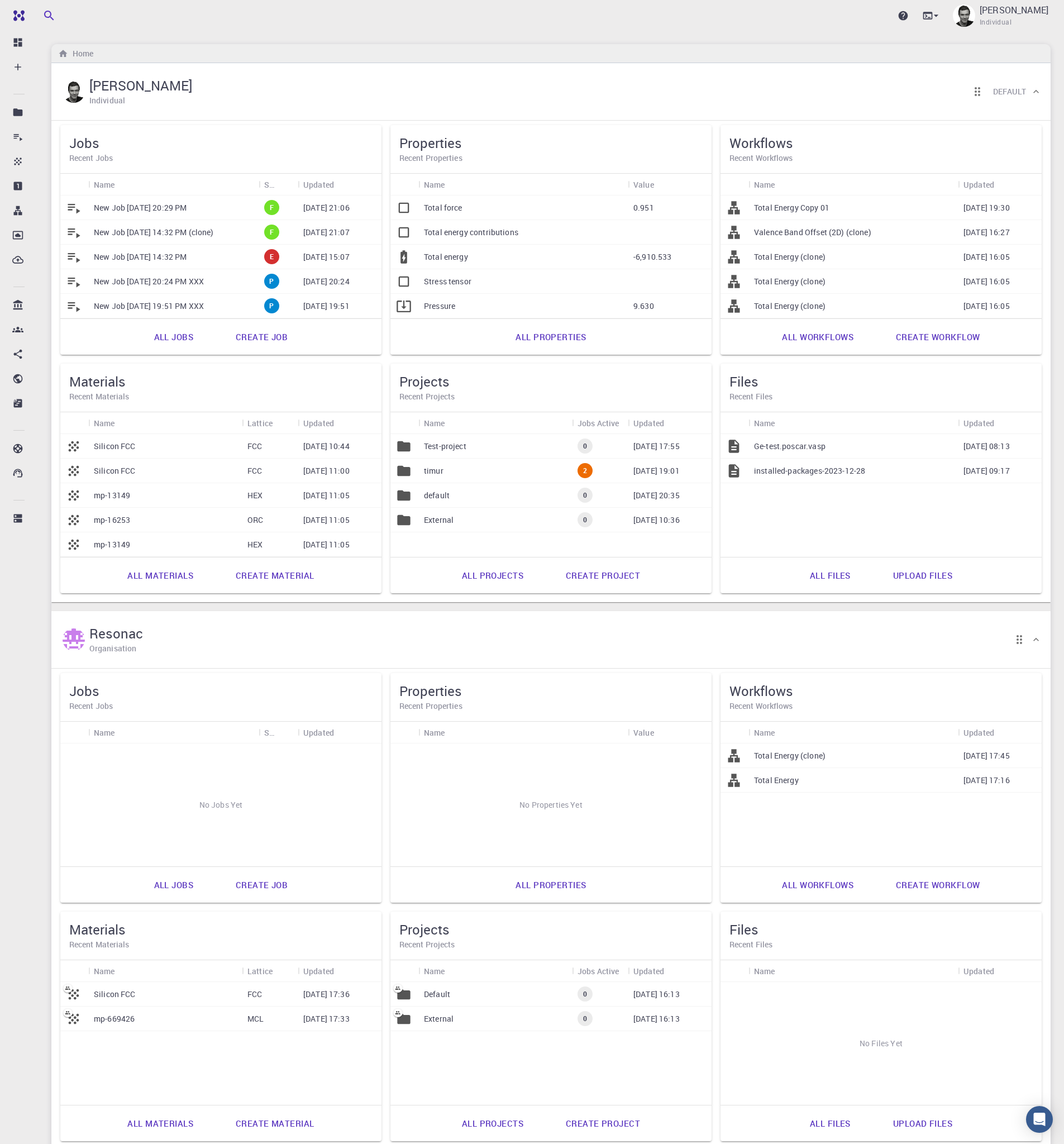
click at [177, 339] on link "All jobs" at bounding box center [173, 337] width 63 height 27
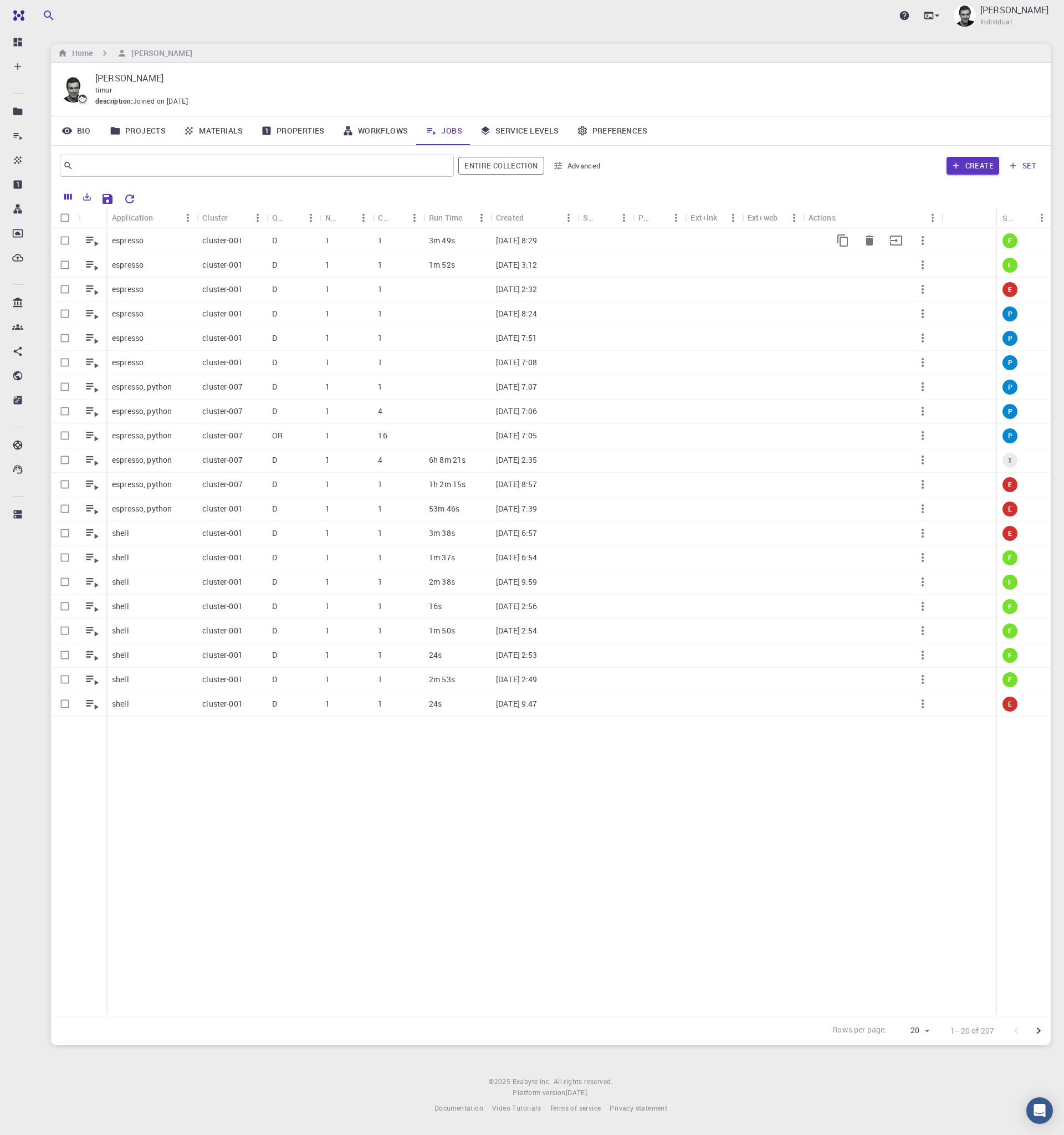
click at [130, 244] on p "espresso" at bounding box center [128, 241] width 32 height 11
